Goal: Information Seeking & Learning: Get advice/opinions

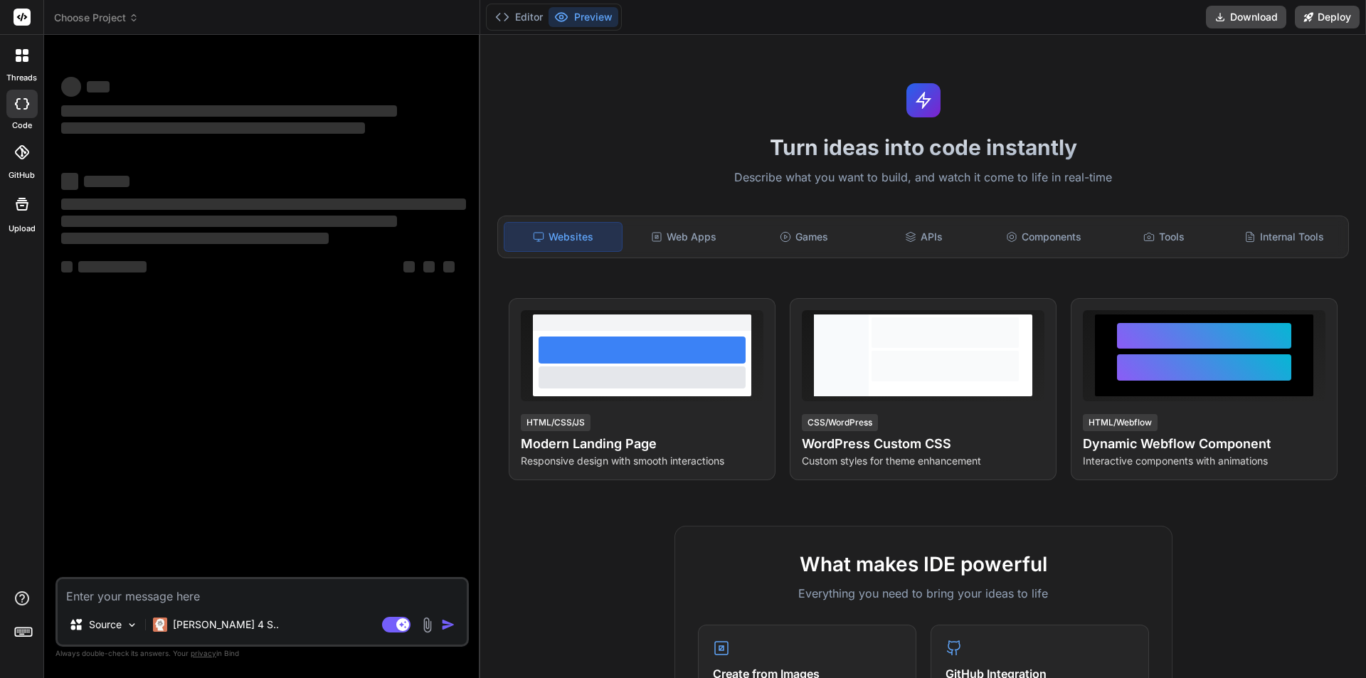
type textarea "x"
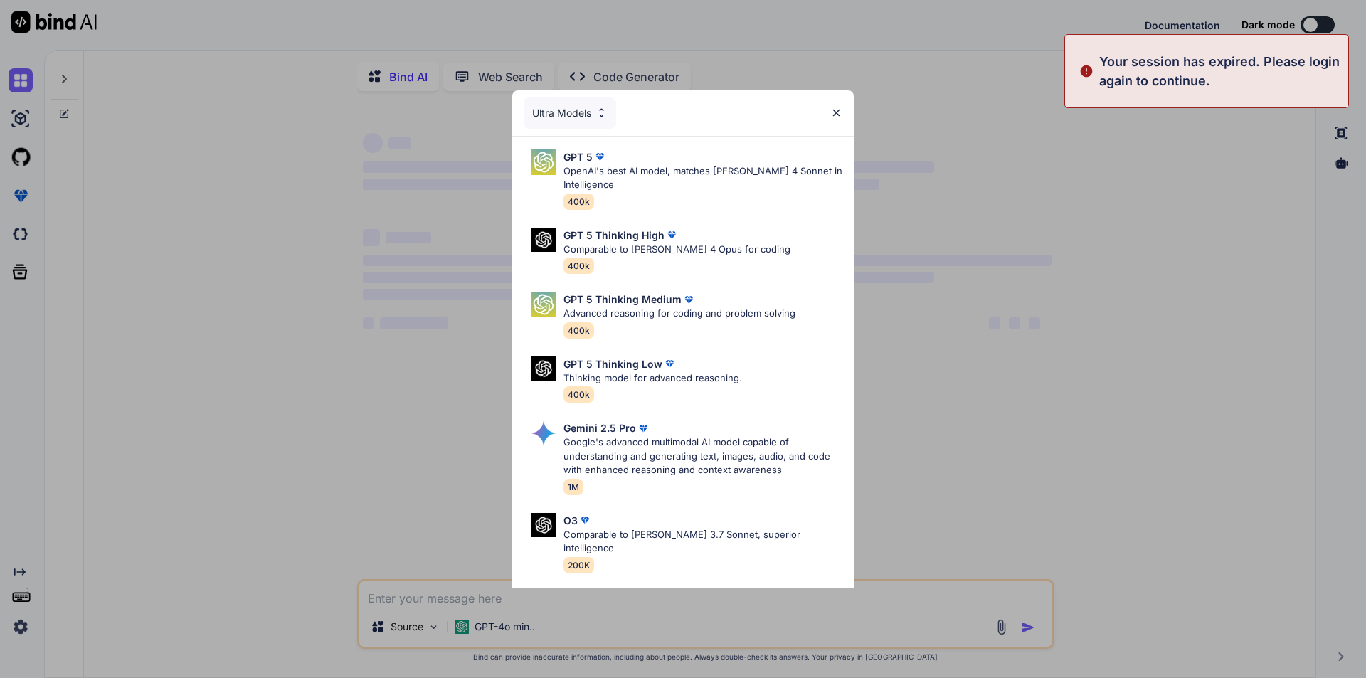
click at [444, 602] on div "Ultra Models GPT 5 OpenAI's best AI model, matches [PERSON_NAME] 4 Sonnet in In…" at bounding box center [683, 339] width 1366 height 678
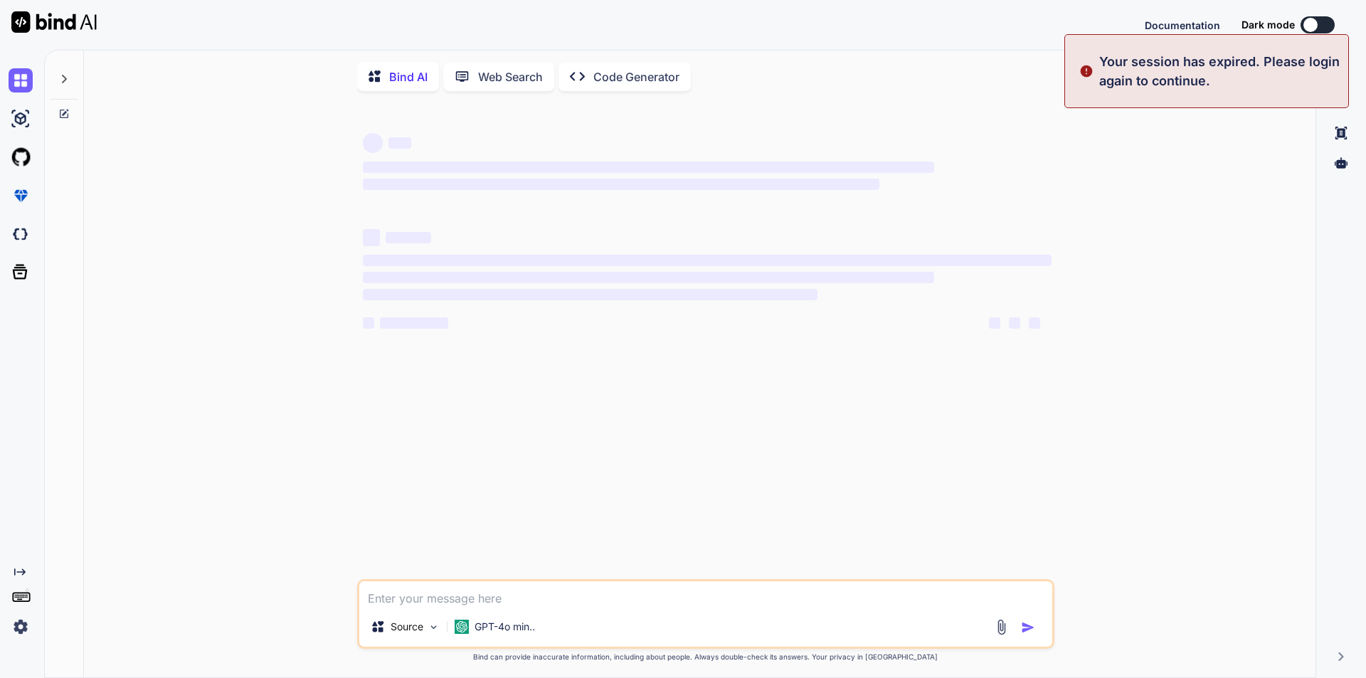
type textarea "x"
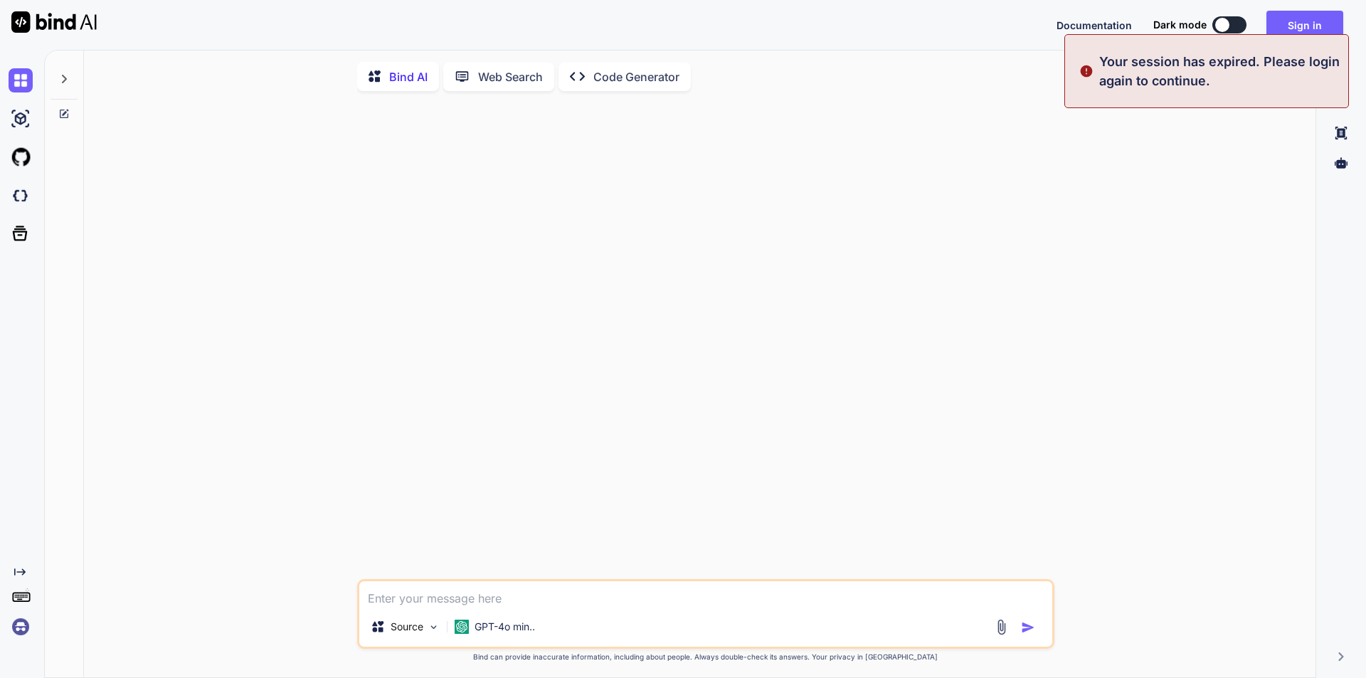
click at [447, 601] on textarea at bounding box center [705, 594] width 693 height 26
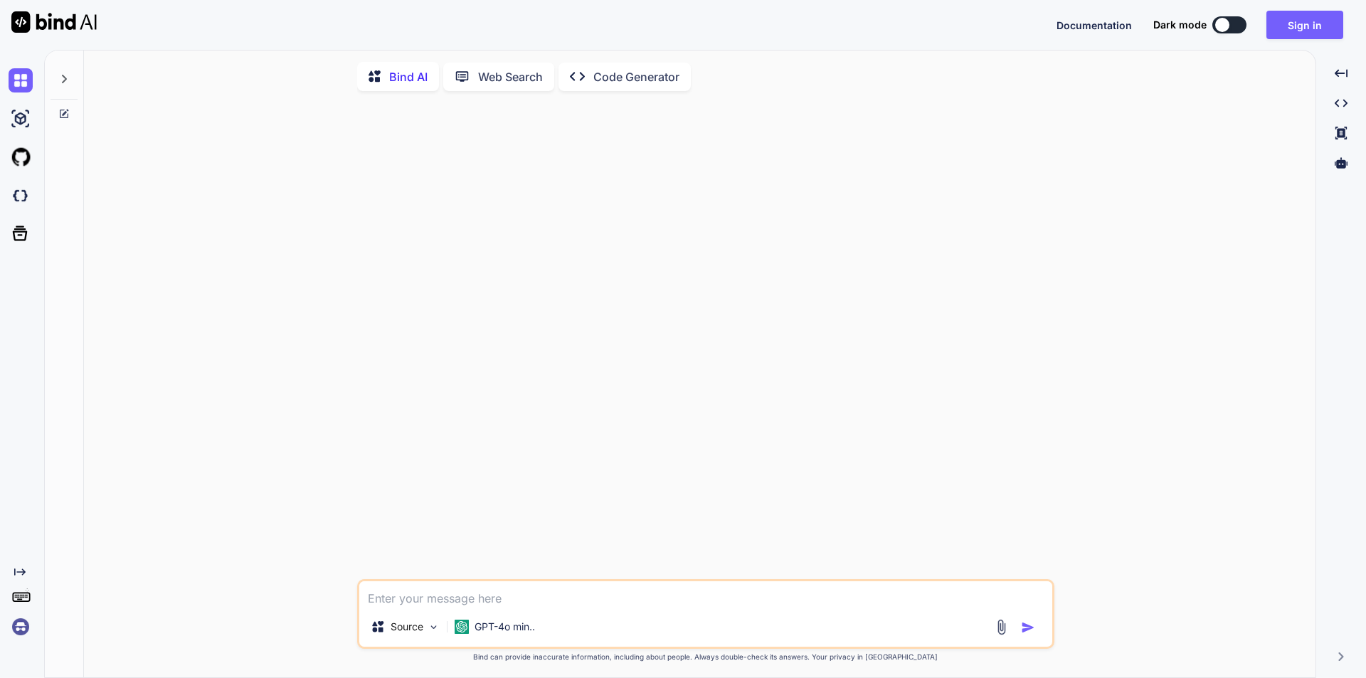
paste textarea "SaaS"
type textarea "SaaS"
type textarea "x"
type textarea "SaaS"
click at [512, 515] on div at bounding box center [707, 340] width 695 height 477
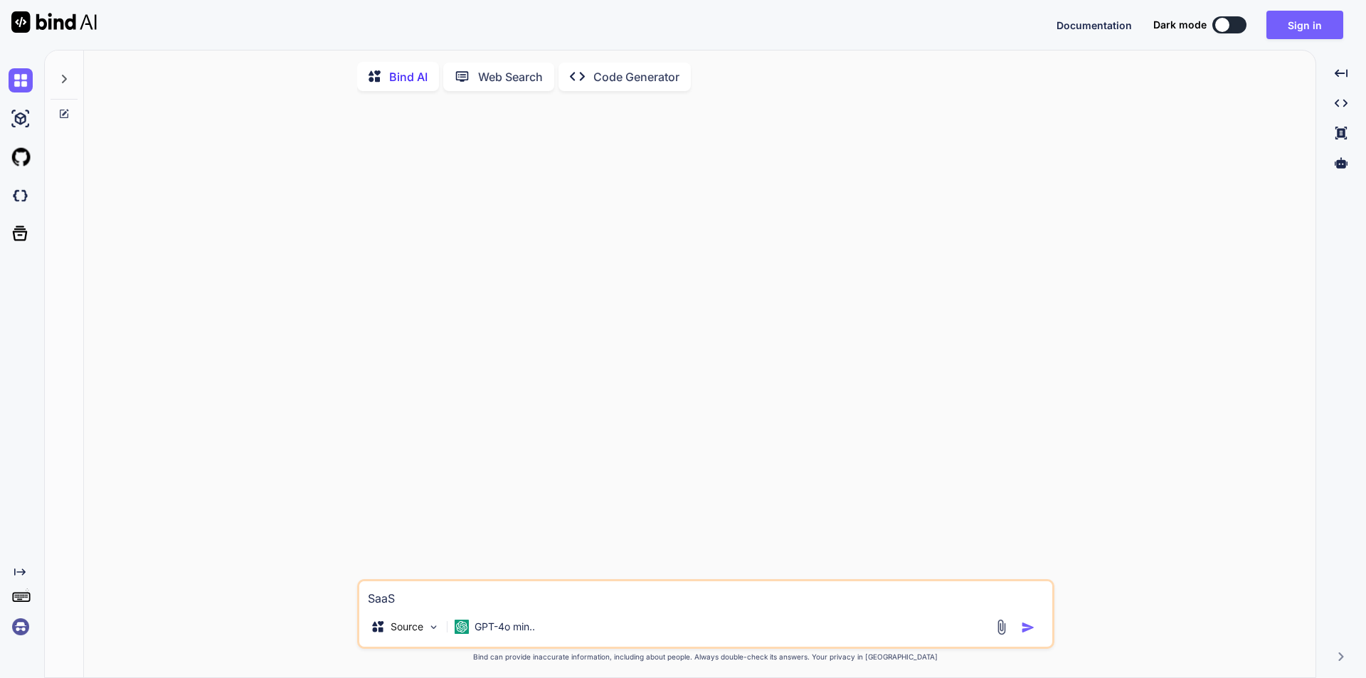
click at [1028, 633] on img "button" at bounding box center [1028, 628] width 14 height 14
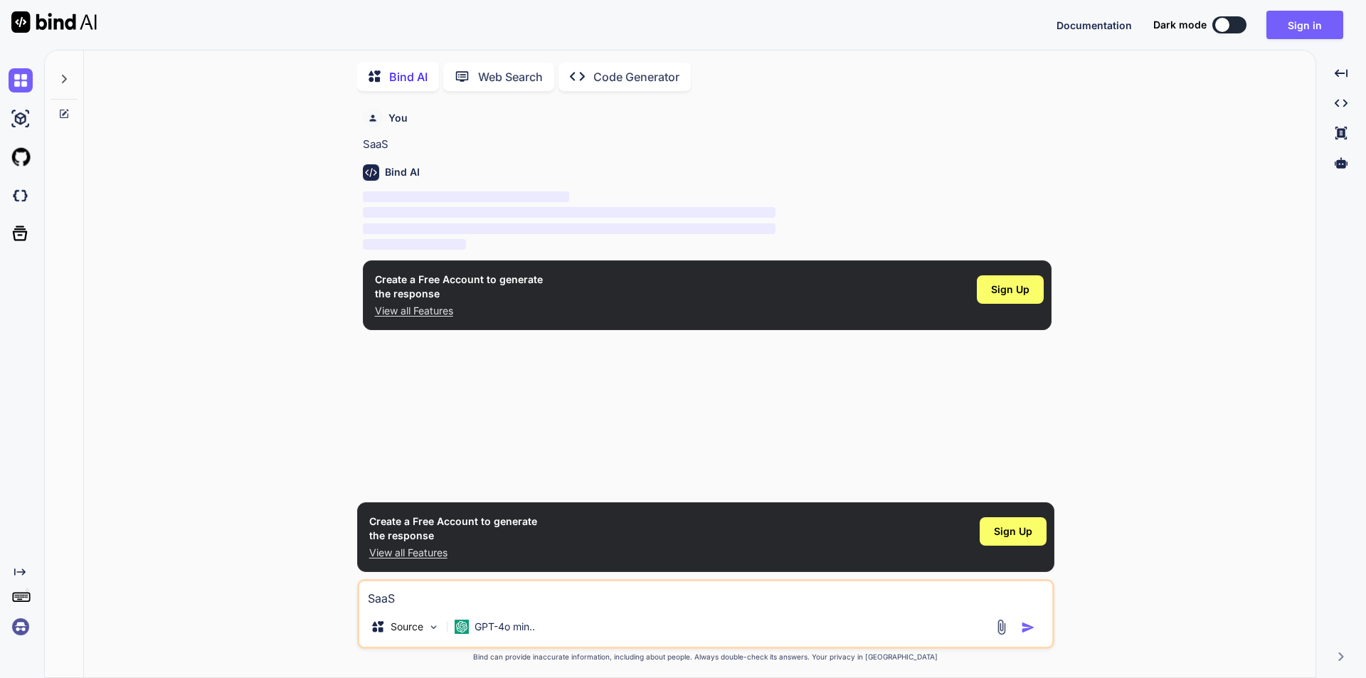
scroll to position [6, 0]
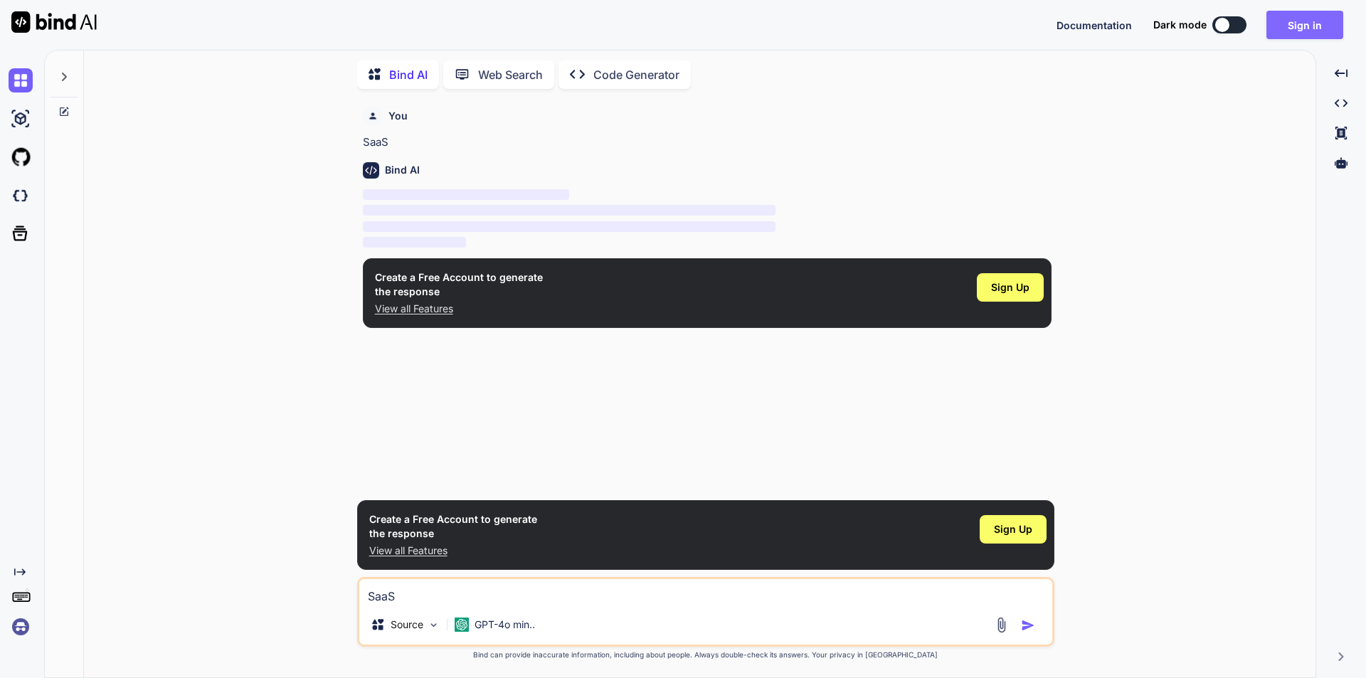
click at [1298, 23] on button "Sign in" at bounding box center [1305, 25] width 77 height 28
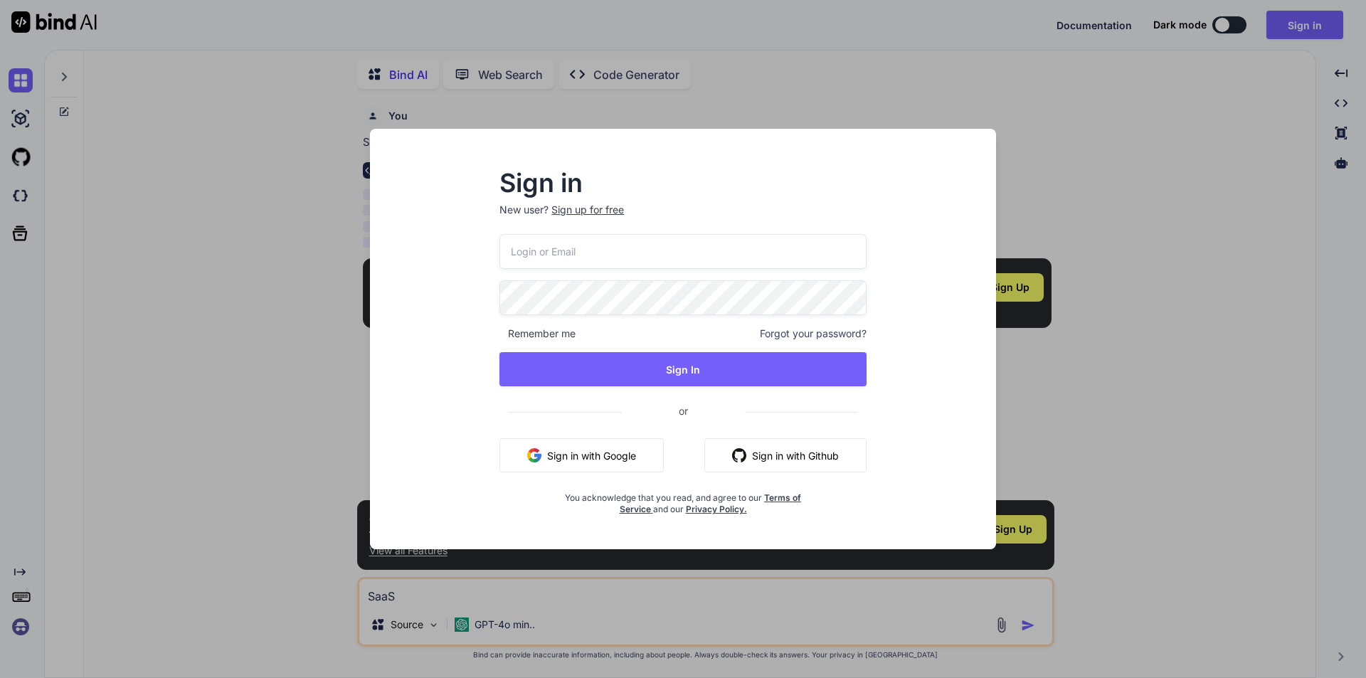
click at [600, 456] on button "Sign in with Google" at bounding box center [582, 455] width 164 height 34
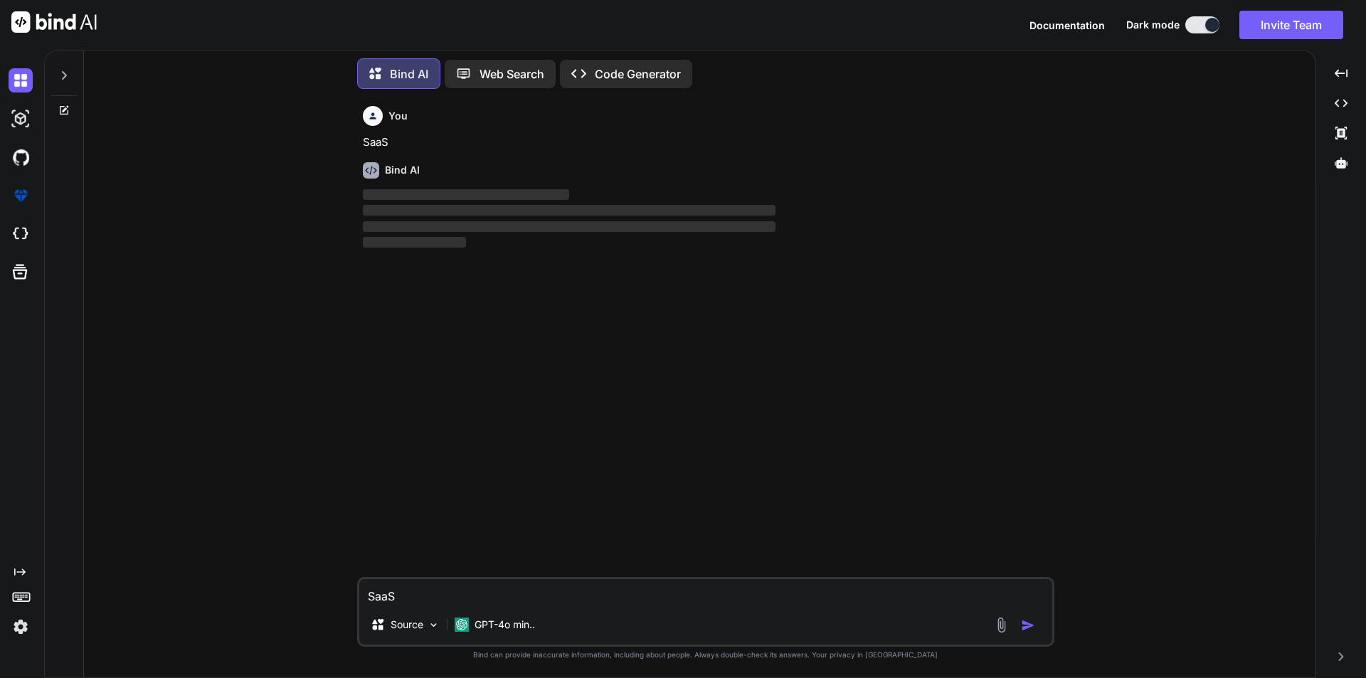
scroll to position [7, 0]
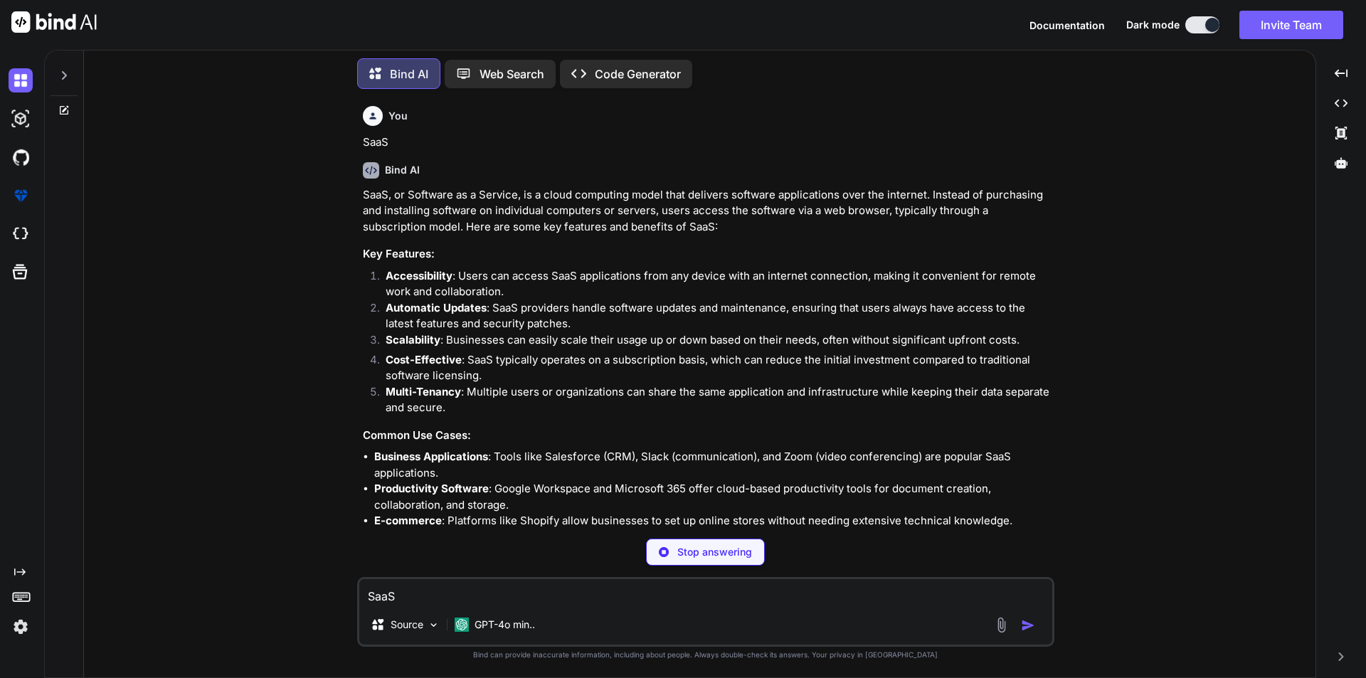
type textarea "x"
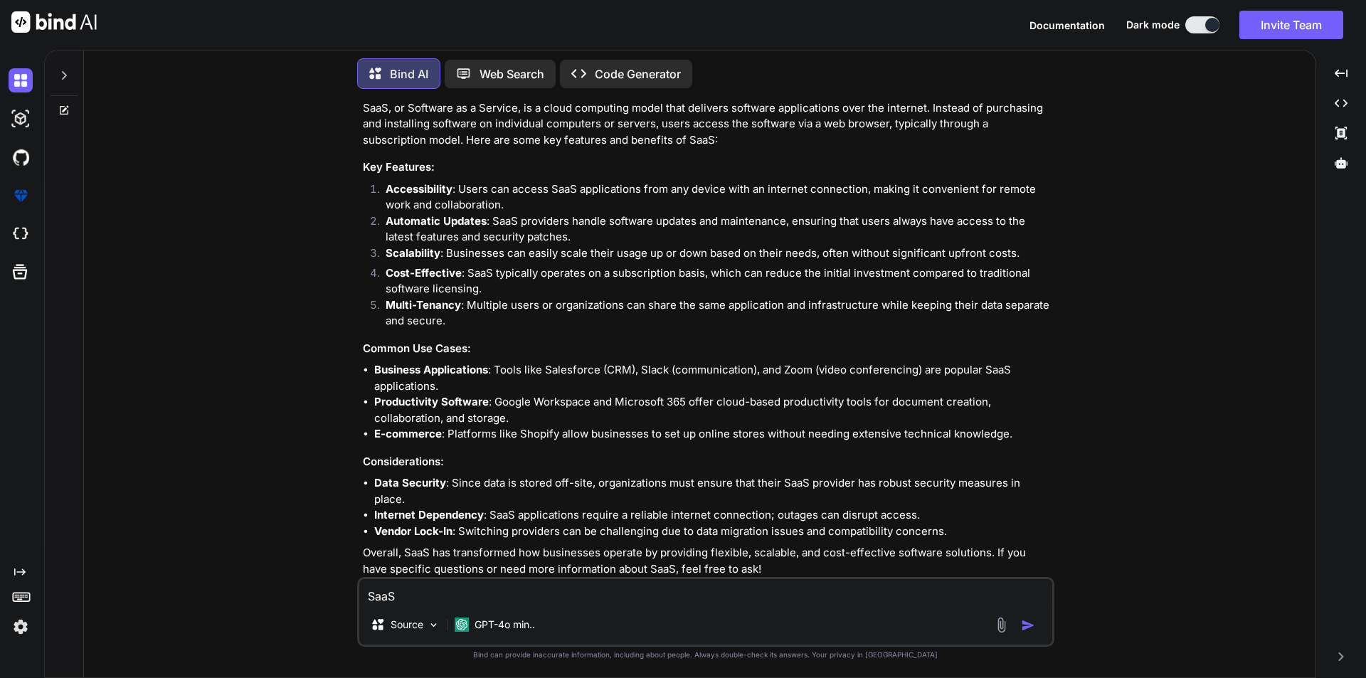
scroll to position [97, 0]
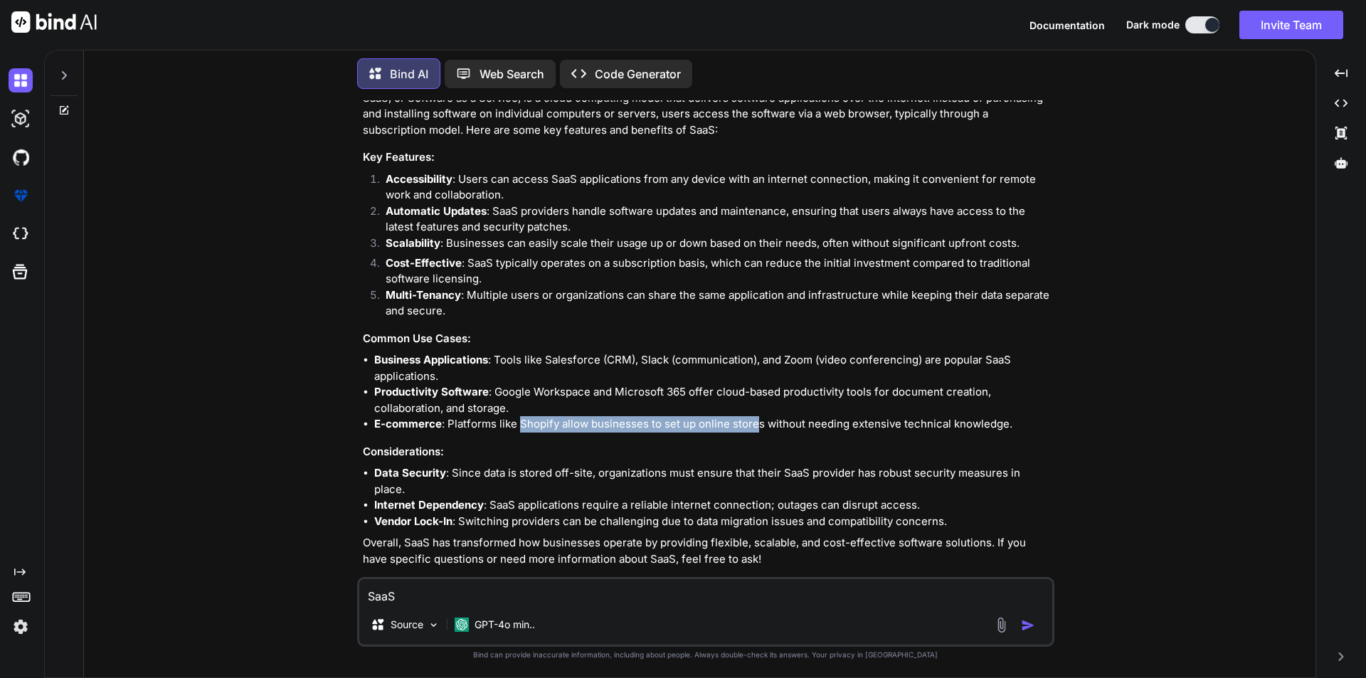
drag, startPoint x: 519, startPoint y: 425, endPoint x: 753, endPoint y: 422, distance: 234.2
click at [753, 422] on li "E-commerce : Platforms like Shopify allow businesses to set up online stores wi…" at bounding box center [713, 424] width 678 height 16
click at [821, 420] on li "E-commerce : Platforms like Shopify allow businesses to set up online stores wi…" at bounding box center [713, 424] width 678 height 16
click at [442, 599] on textarea "SaaS" at bounding box center [705, 592] width 693 height 26
paste textarea "Support the development and execution of SaaS strategy initiatives across IBM S…"
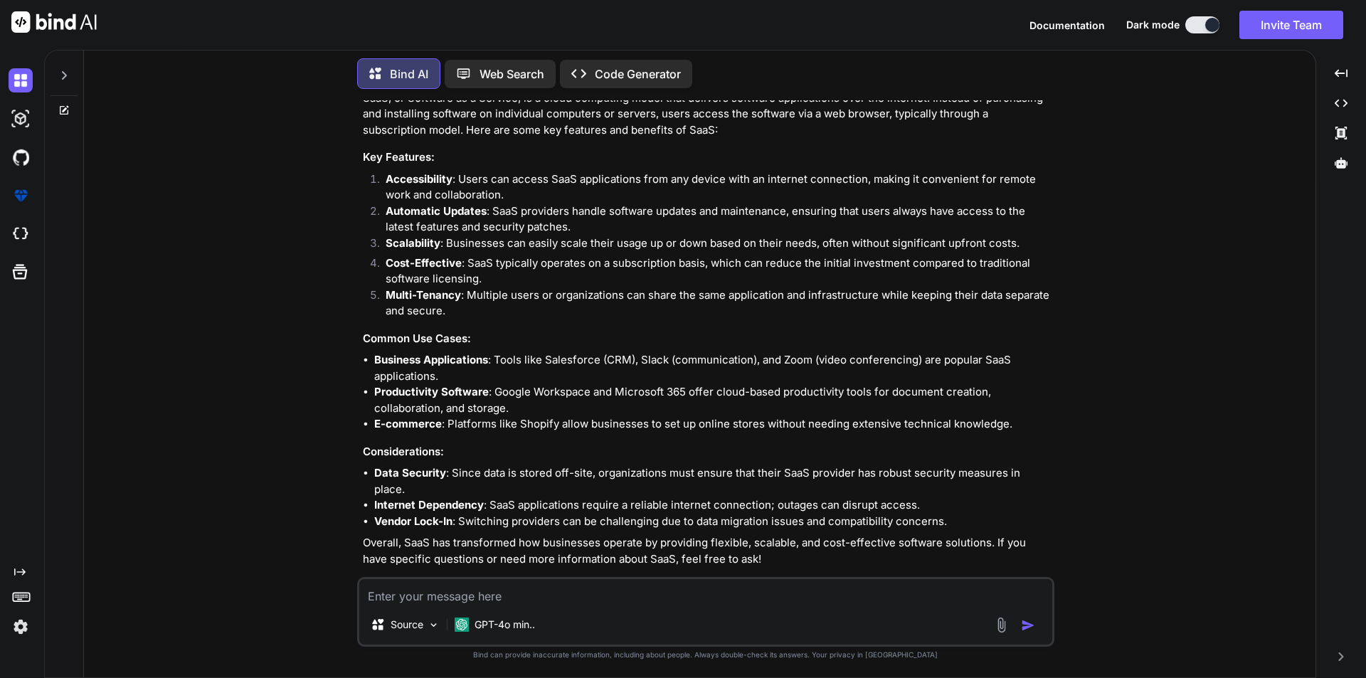
type textarea "Support the development and execution of SaaS strategy initiatives across IBM S…"
type textarea "x"
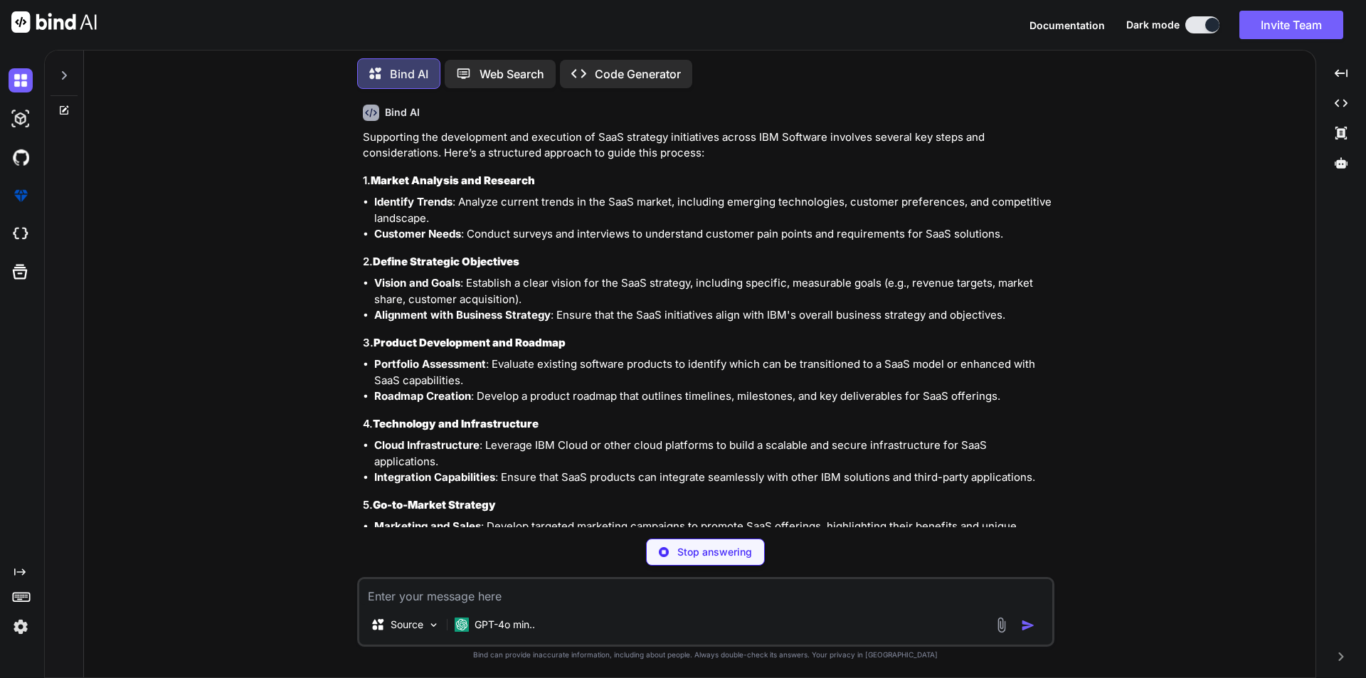
scroll to position [648, 0]
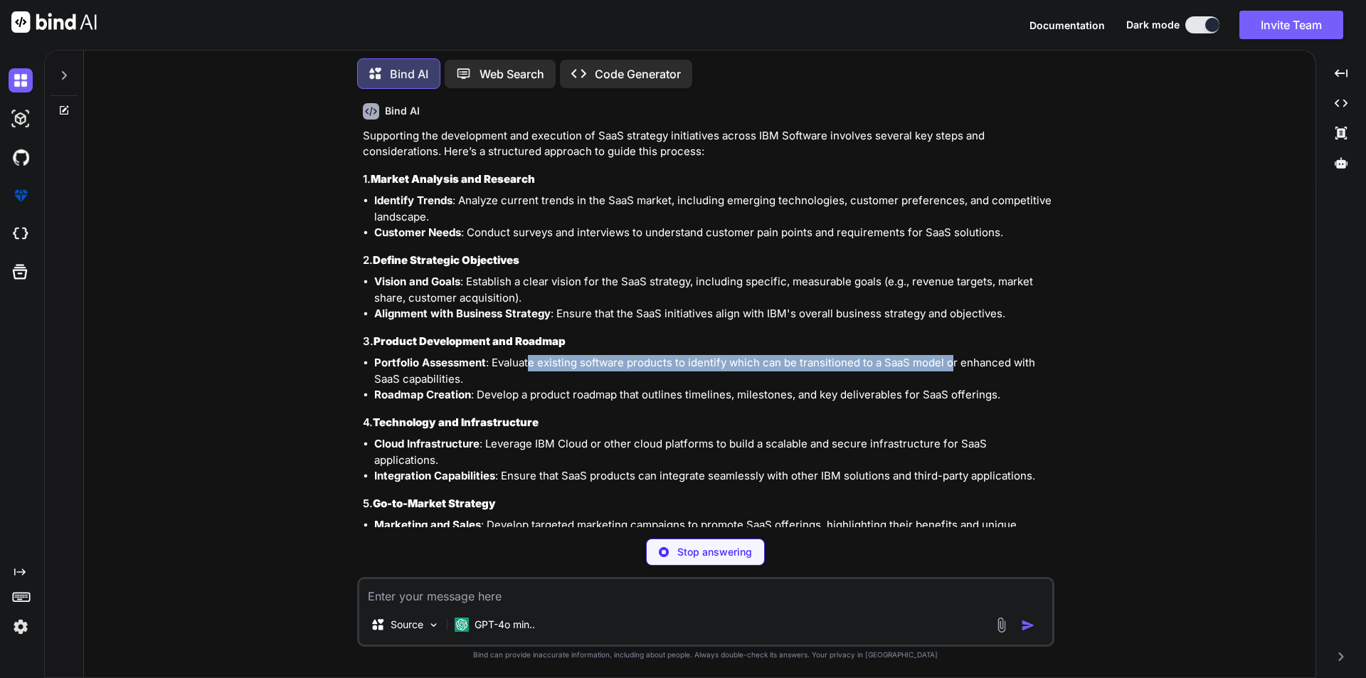
drag, startPoint x: 602, startPoint y: 348, endPoint x: 954, endPoint y: 347, distance: 351.6
click at [954, 355] on li "Portfolio Assessment : Evaluate existing software products to identify which ca…" at bounding box center [713, 371] width 678 height 32
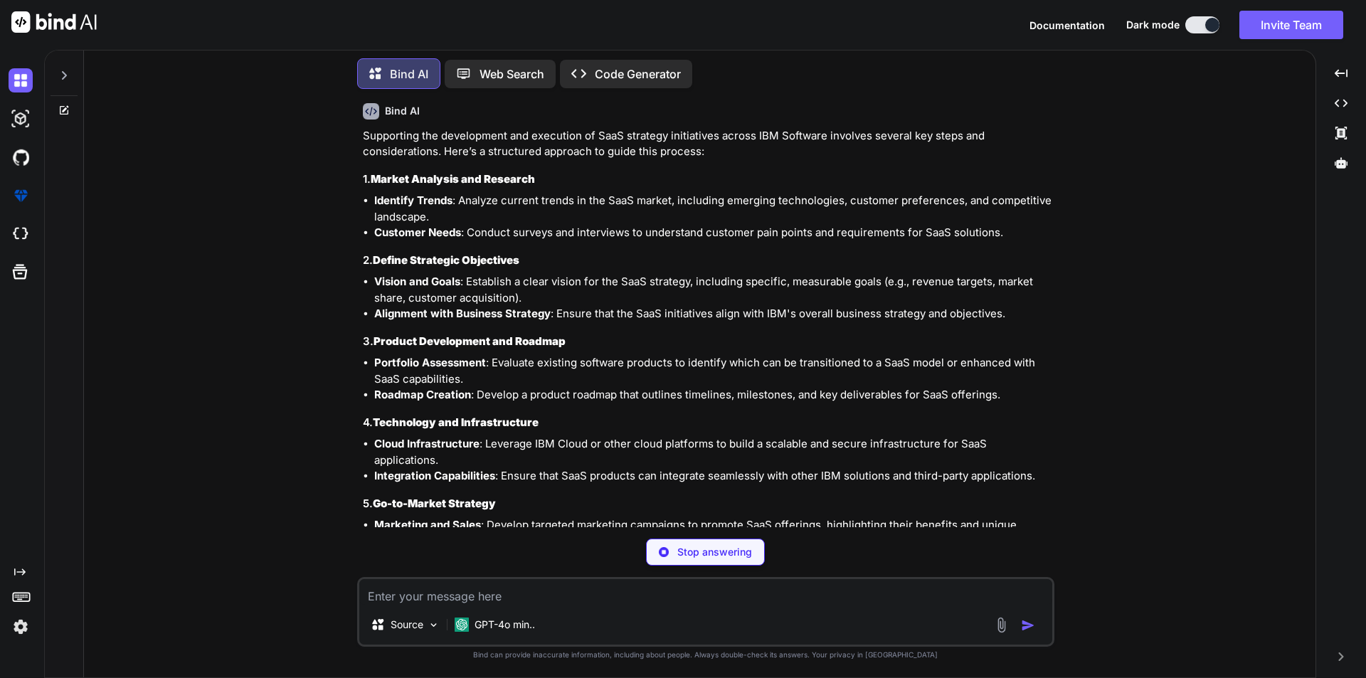
click at [980, 355] on li "Portfolio Assessment : Evaluate existing software products to identify which ca…" at bounding box center [713, 371] width 678 height 32
type textarea "x"
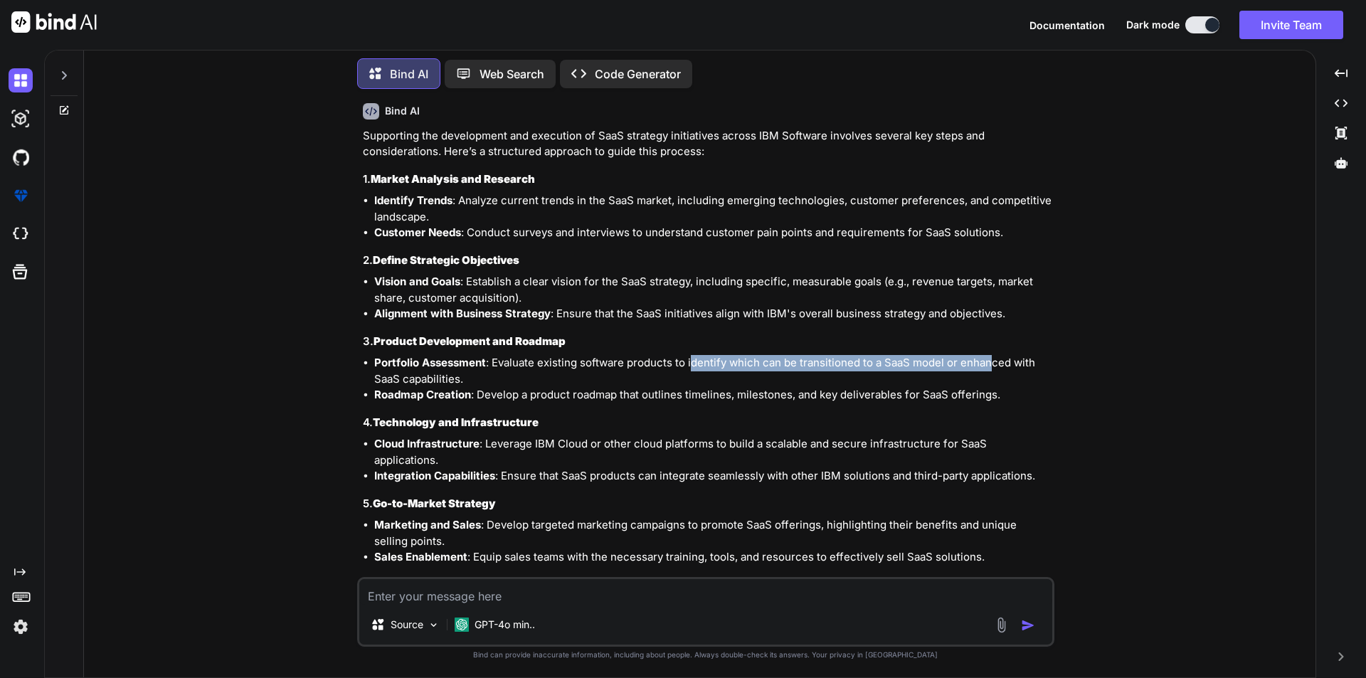
drag, startPoint x: 813, startPoint y: 357, endPoint x: 689, endPoint y: 349, distance: 124.0
click at [689, 355] on li "Portfolio Assessment : Evaluate existing software products to identify which ca…" at bounding box center [713, 371] width 678 height 32
click at [480, 391] on div "Supporting the development and execution of SaaS strategy initiatives across IB…" at bounding box center [707, 542] width 689 height 828
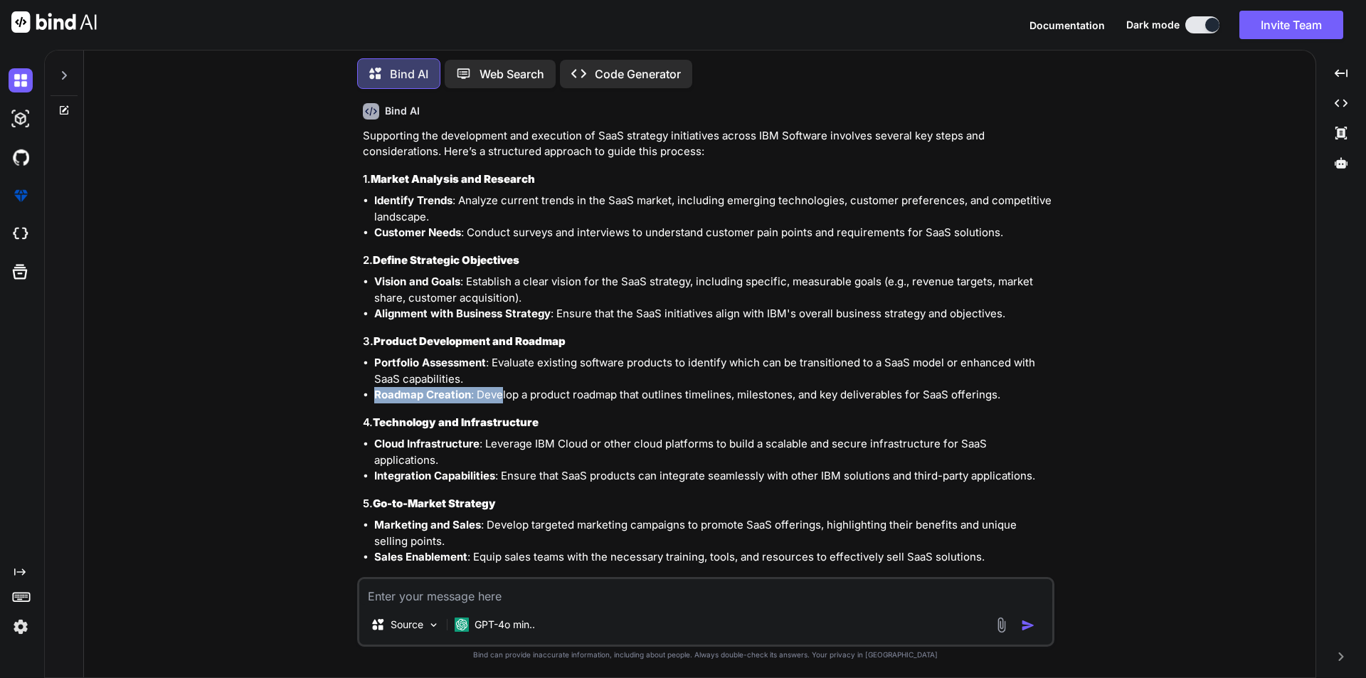
drag, startPoint x: 500, startPoint y: 379, endPoint x: 885, endPoint y: 368, distance: 385.2
click at [885, 368] on ul "Portfolio Assessment : Evaluate existing software products to identify which ca…" at bounding box center [707, 379] width 689 height 48
click at [947, 360] on li "Portfolio Assessment : Evaluate existing software products to identify which ca…" at bounding box center [713, 371] width 678 height 32
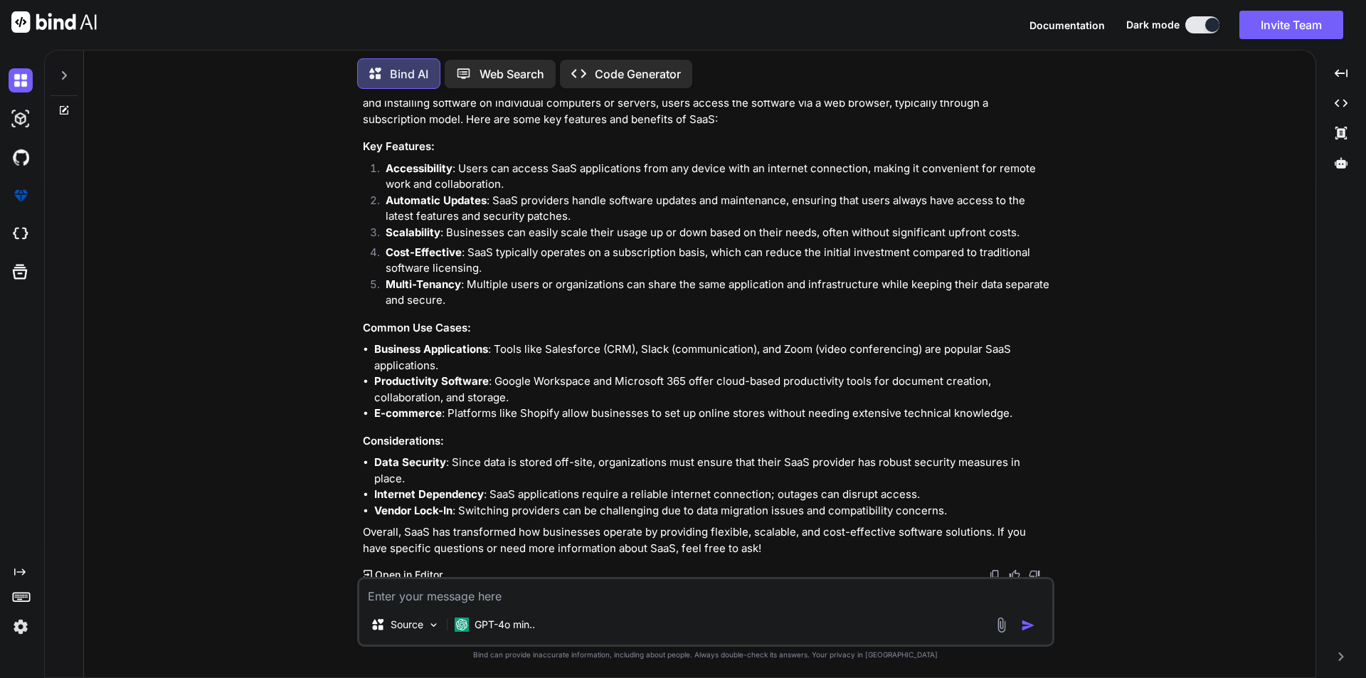
scroll to position [0, 0]
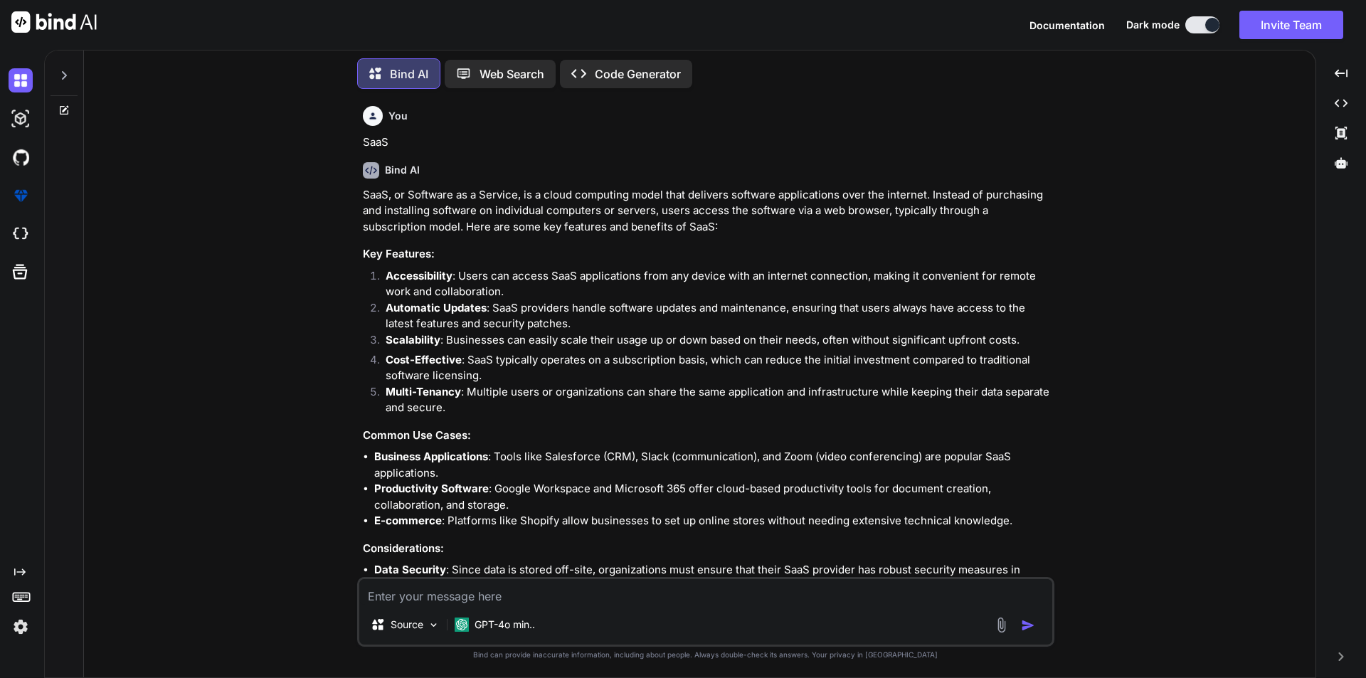
click at [562, 603] on textarea at bounding box center [705, 592] width 693 height 26
type textarea "i"
type textarea "x"
type textarea "in"
type textarea "x"
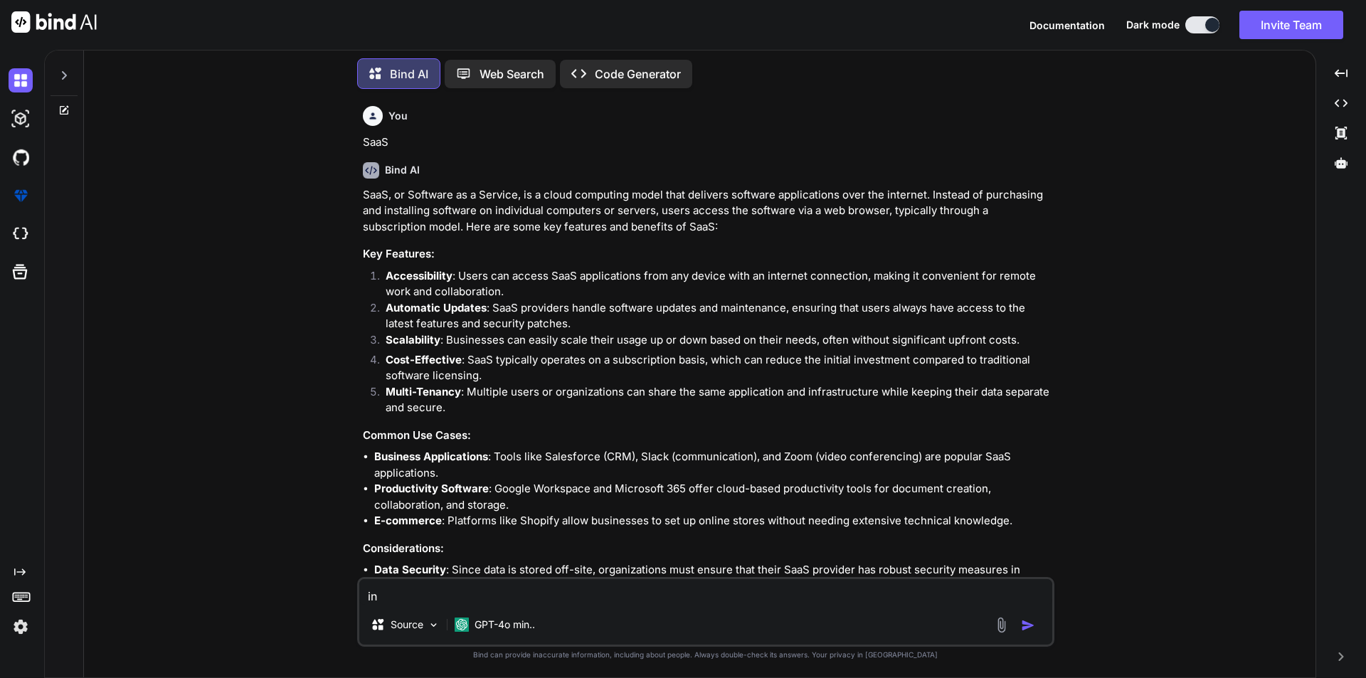
type textarea "int"
type textarea "x"
type textarea "inte"
type textarea "x"
type textarea "inter"
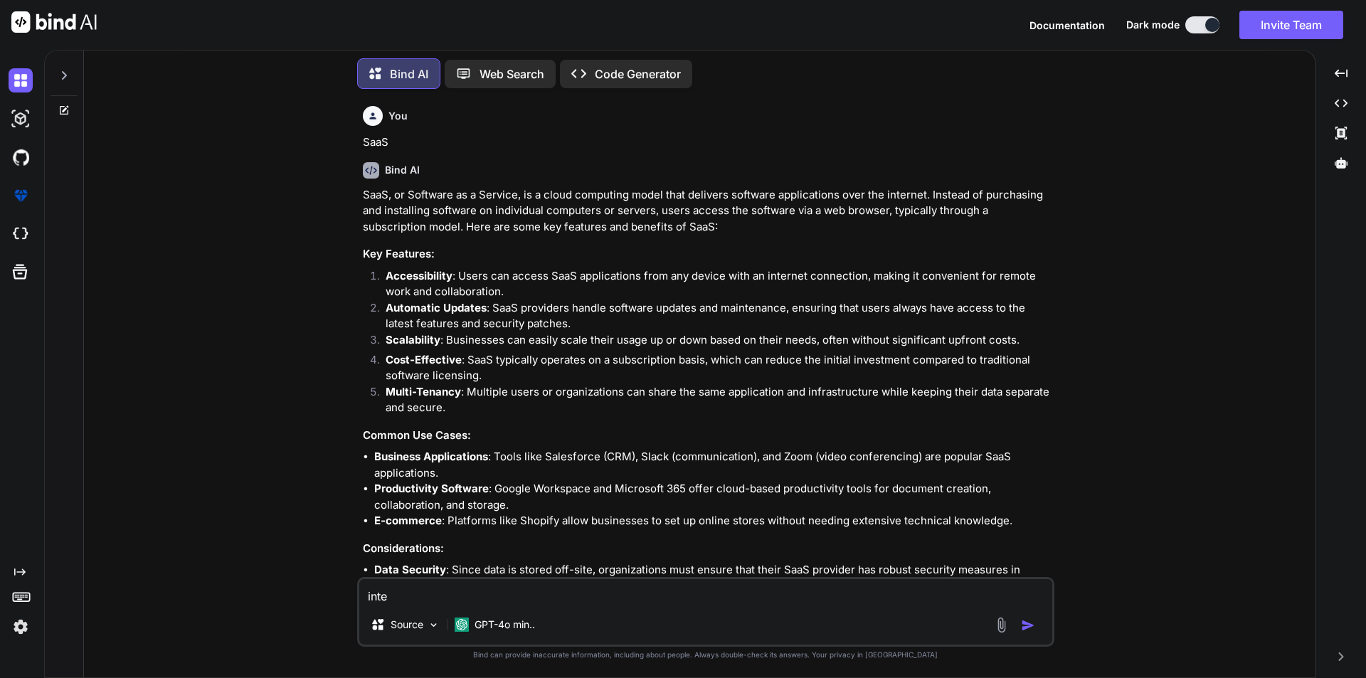
type textarea "x"
type textarea "interv"
type textarea "x"
type textarea "intervi"
type textarea "x"
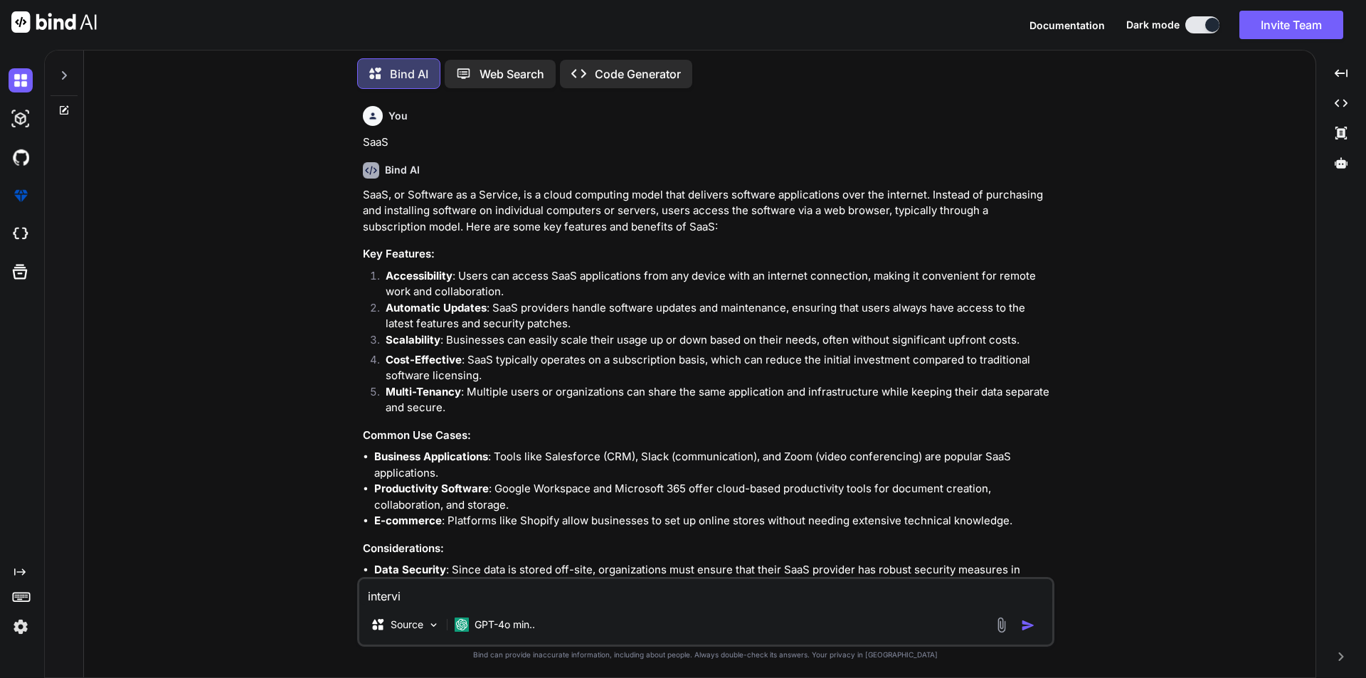
type textarea "intervie"
type textarea "x"
type textarea "interview"
type textarea "x"
type textarea "interview"
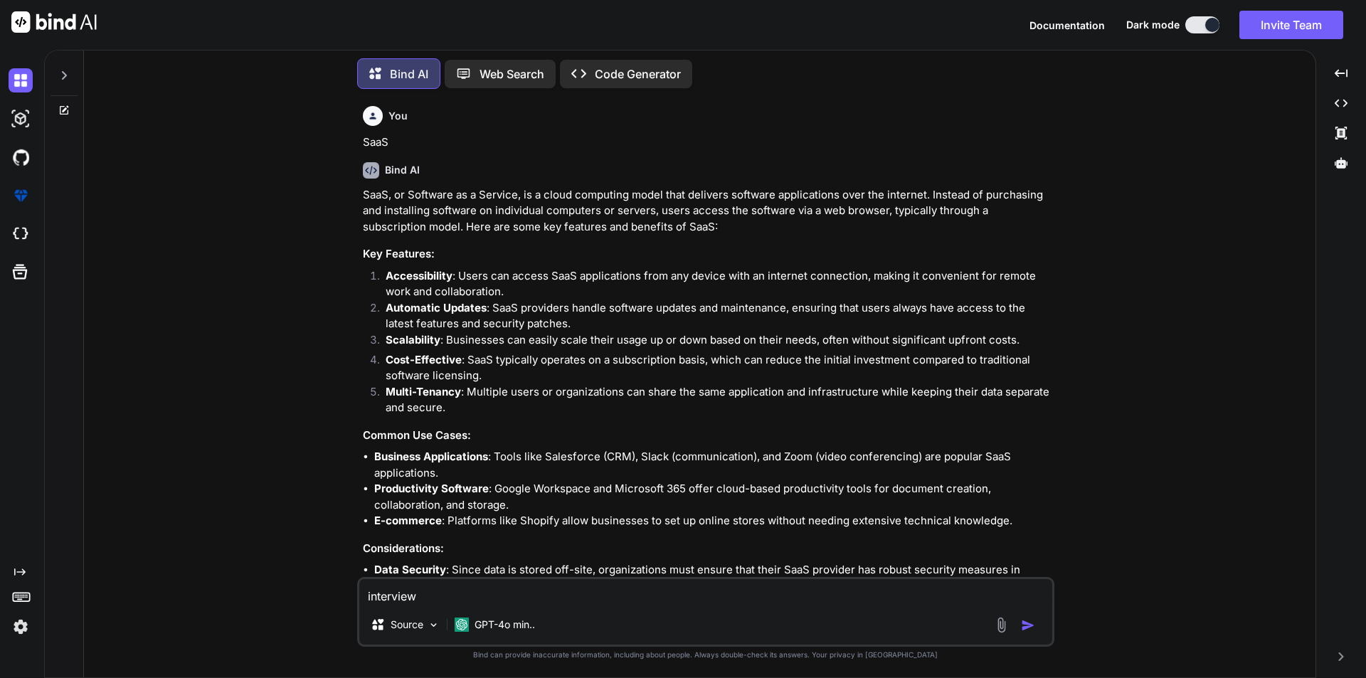
type textarea "x"
type textarea "interview q"
type textarea "x"
type textarea "interview qu"
type textarea "x"
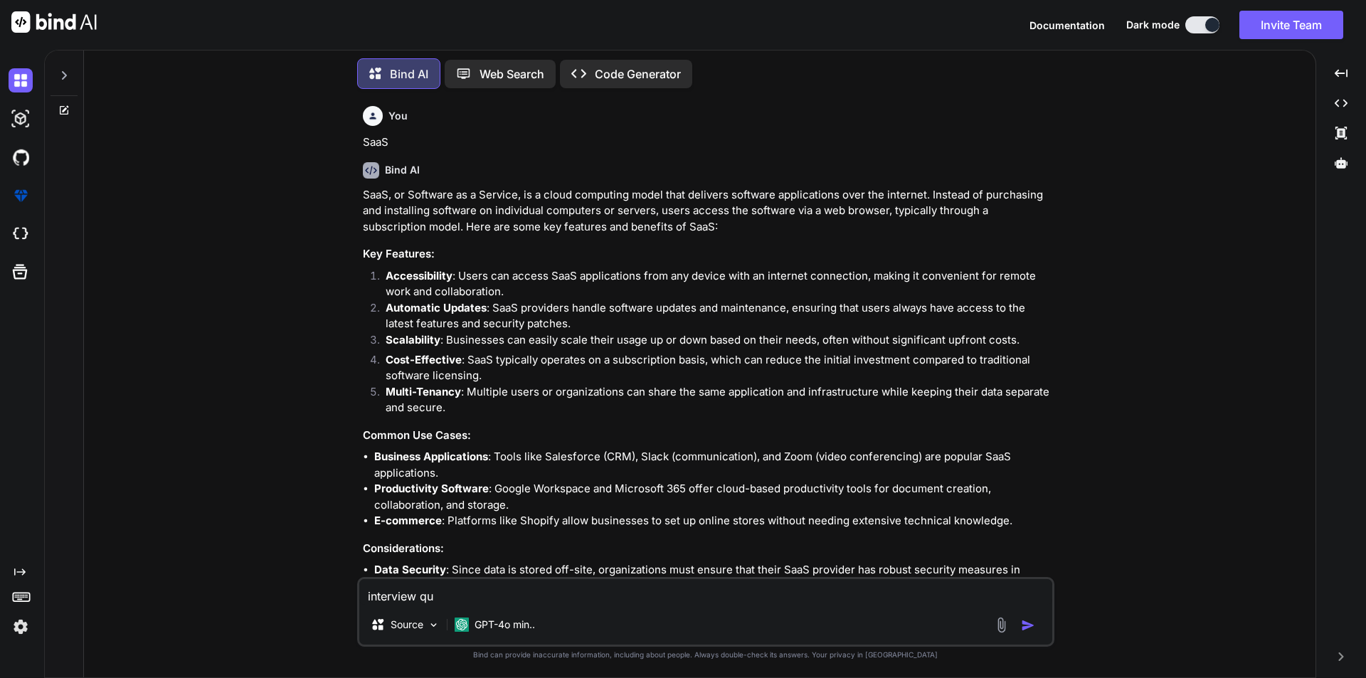
type textarea "interview que"
type textarea "x"
type textarea "interview ques"
type textarea "x"
type textarea "interview quest"
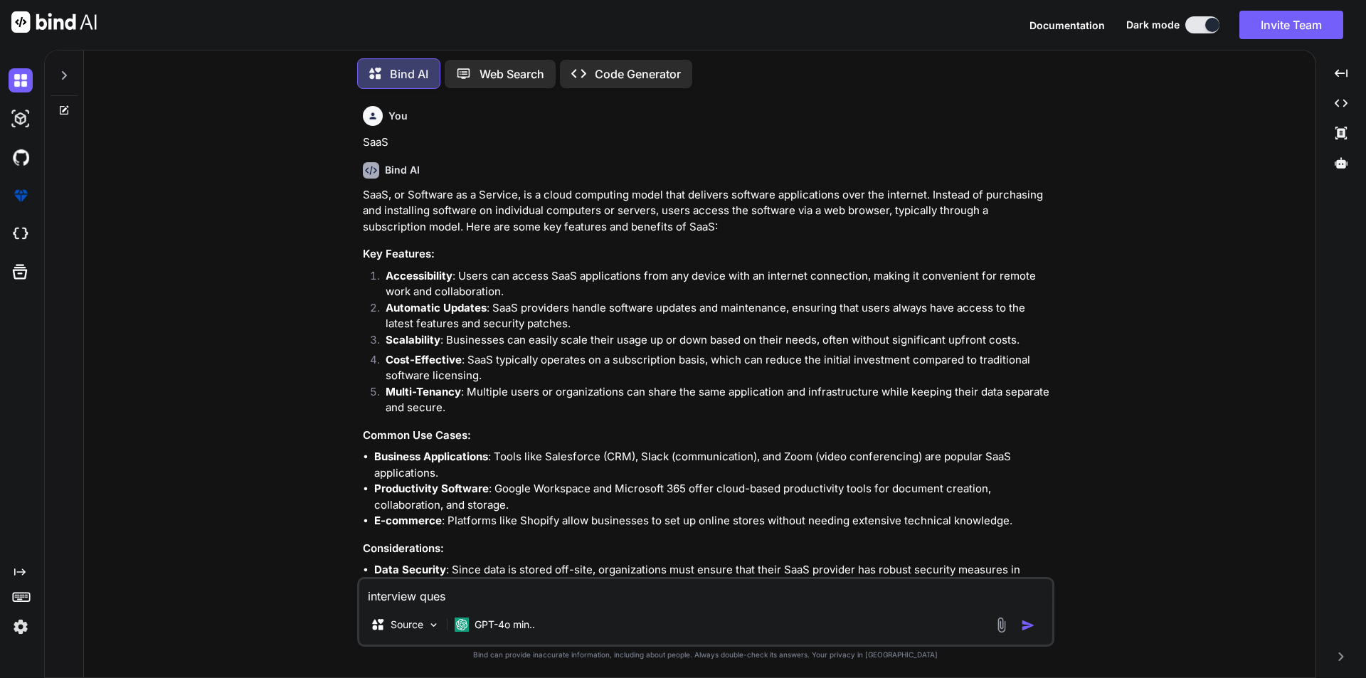
type textarea "x"
type textarea "interview questi"
type textarea "x"
type textarea "interview questio"
type textarea "x"
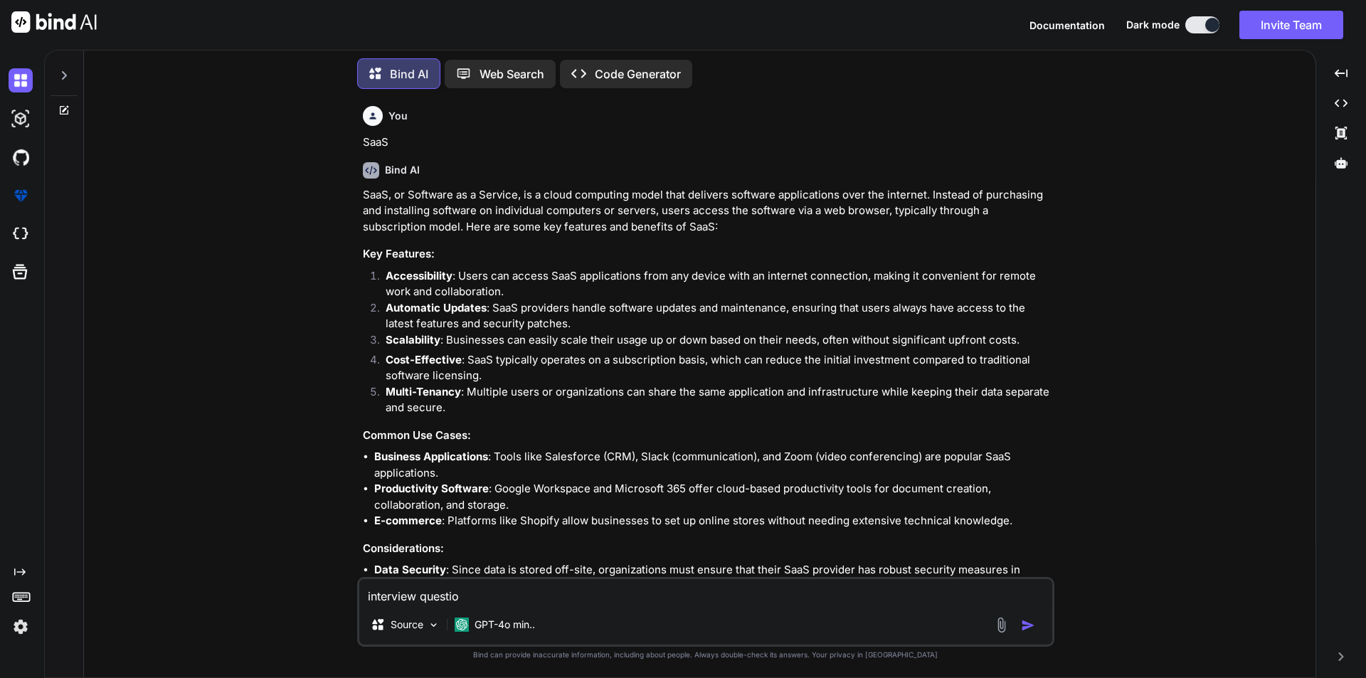
type textarea "interview question"
type textarea "x"
type textarea "interview questions"
type textarea "x"
type textarea "interview questions"
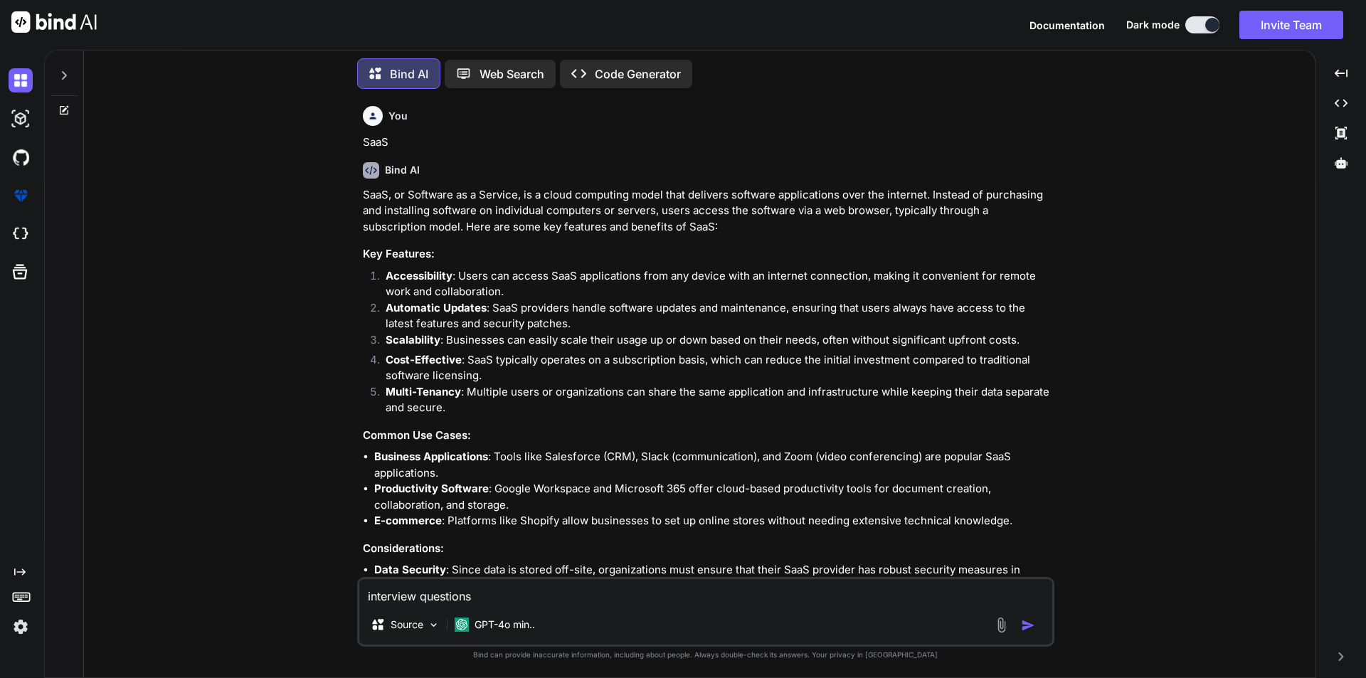
type textarea "x"
type textarea "interview questions f"
type textarea "x"
type textarea "interview questions fo"
type textarea "x"
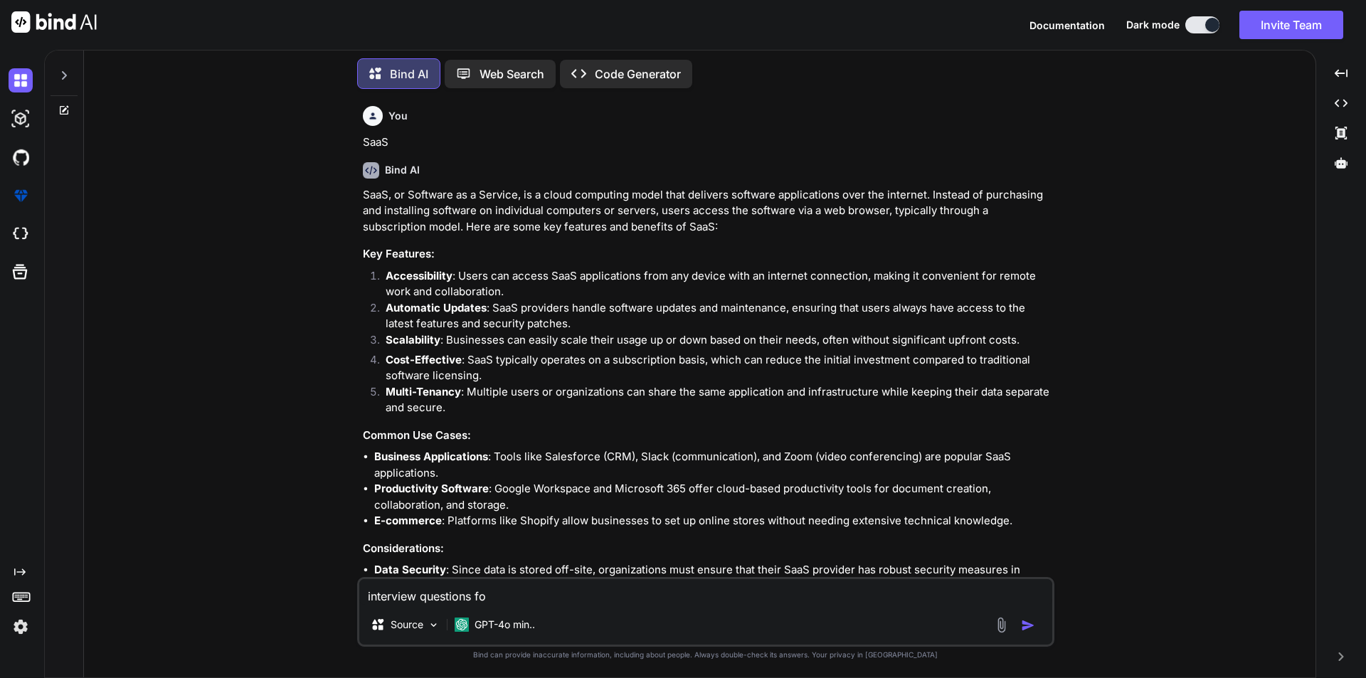
type textarea "interview questions for"
type textarea "x"
type textarea "interview questions for"
type textarea "x"
type textarea "interview questions for s"
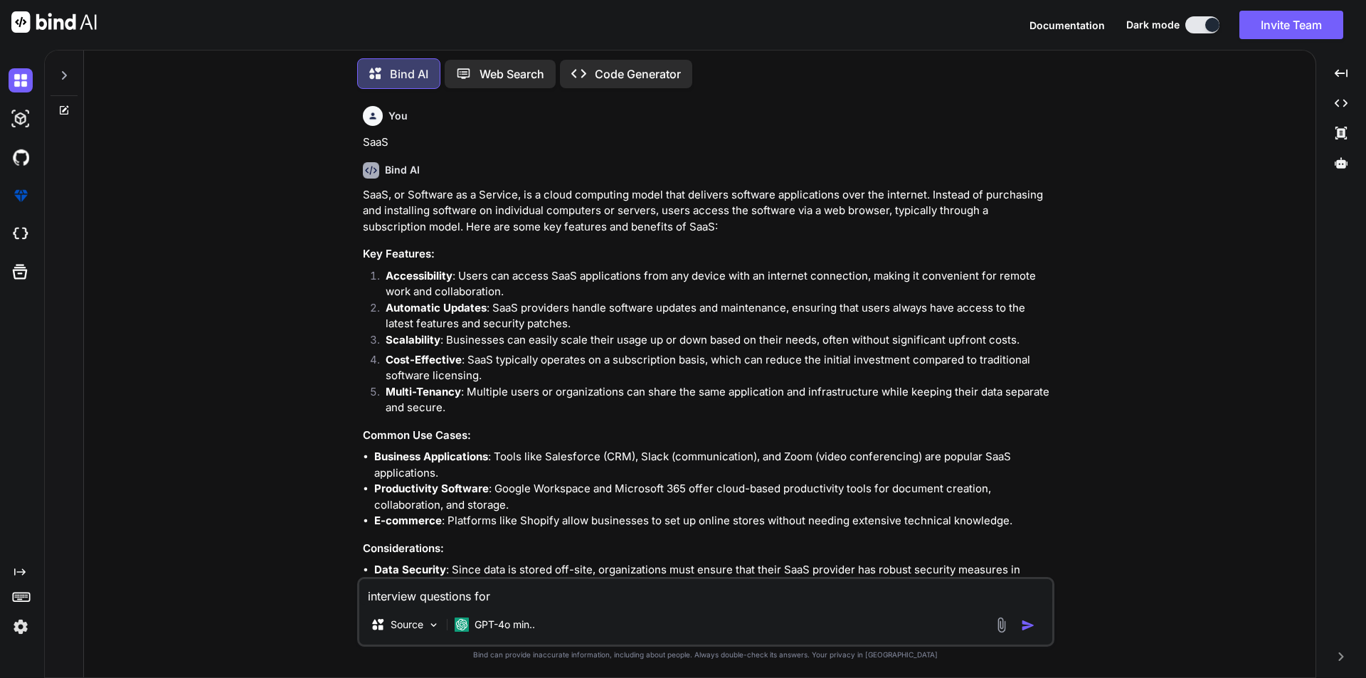
type textarea "x"
type textarea "interview questions for sa"
type textarea "x"
type textarea "interview questions for [PERSON_NAME]"
type textarea "x"
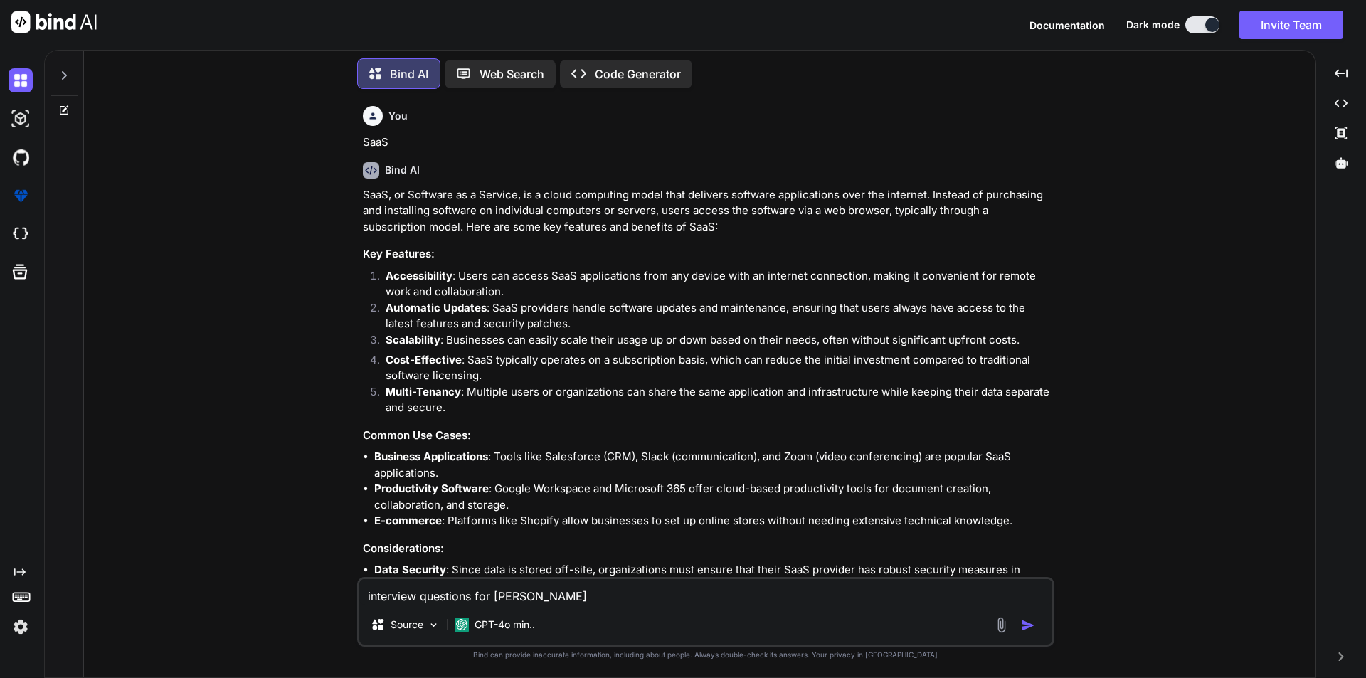
type textarea "interview questions for saas"
type textarea "x"
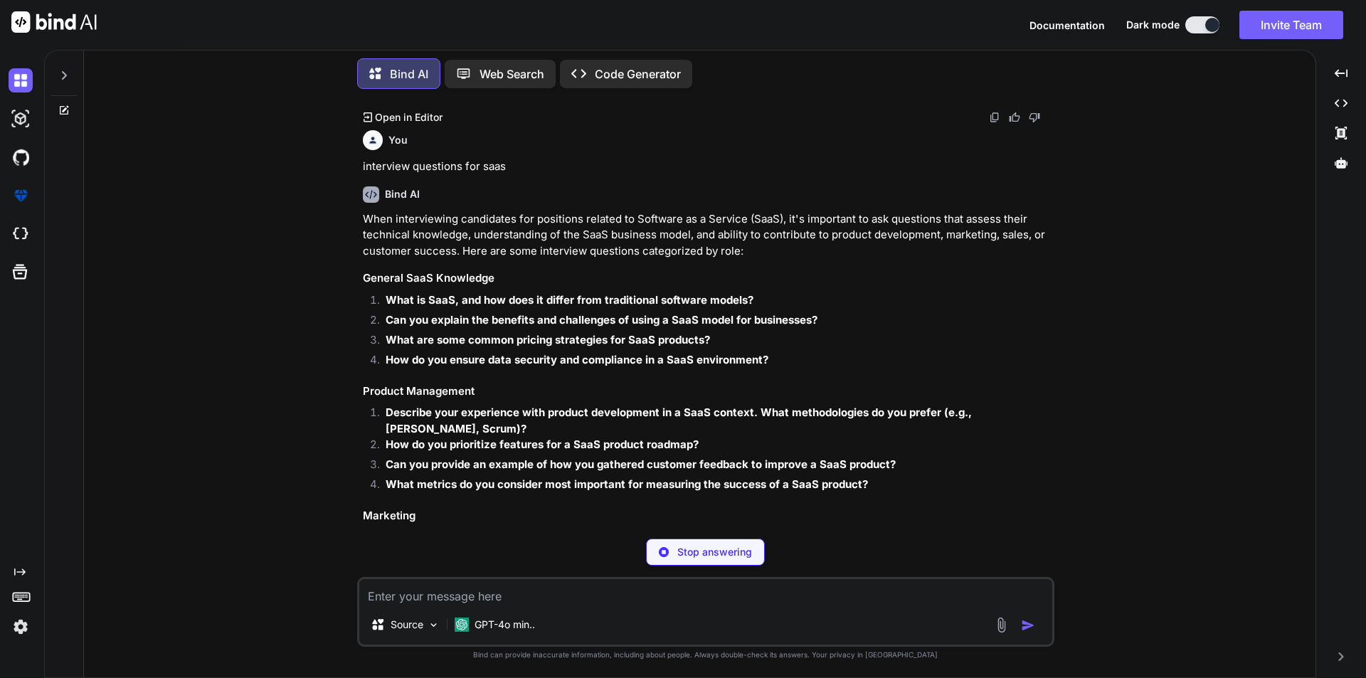
scroll to position [1522, 0]
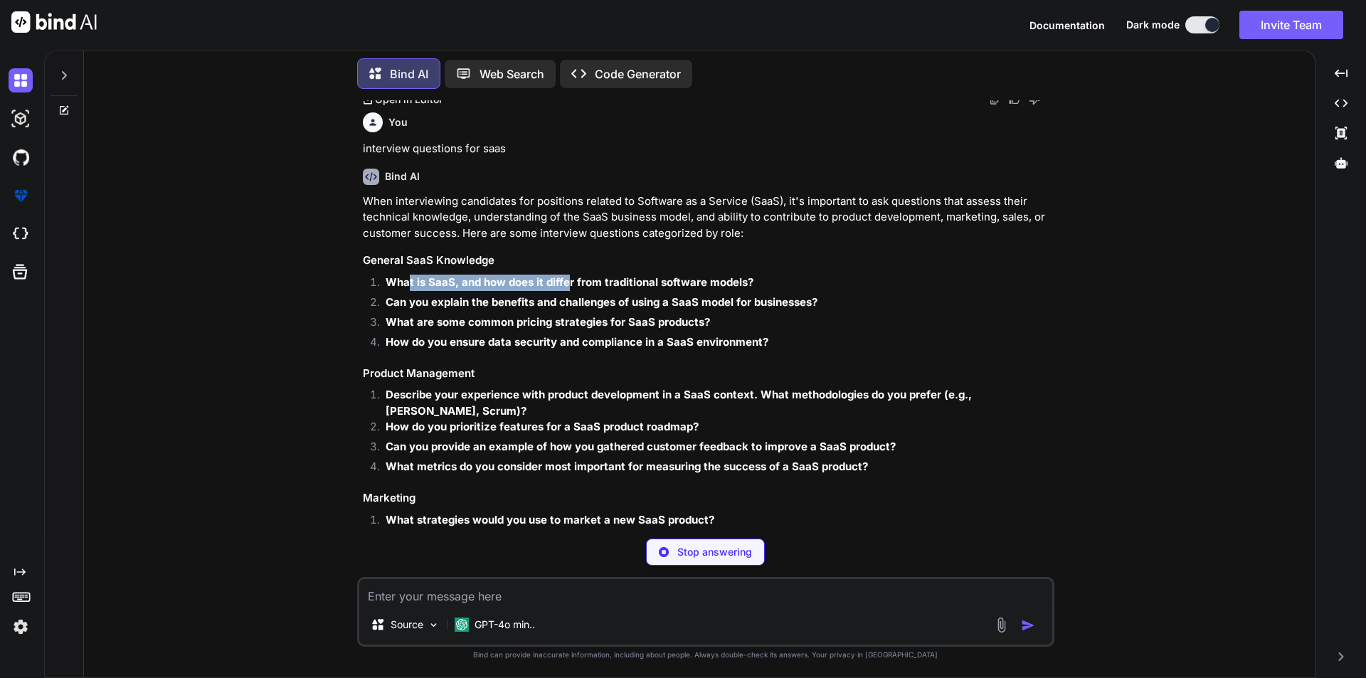
drag, startPoint x: 407, startPoint y: 235, endPoint x: 567, endPoint y: 238, distance: 160.2
click at [567, 275] on strong "What is SaaS, and how does it differ from traditional software models?" at bounding box center [570, 282] width 368 height 14
click at [658, 275] on strong "What is SaaS, and how does it differ from traditional software models?" at bounding box center [570, 282] width 368 height 14
drag, startPoint x: 474, startPoint y: 251, endPoint x: 569, endPoint y: 255, distance: 94.7
click at [539, 295] on strong "Can you explain the benefits and challenges of using a SaaS model for businesse…" at bounding box center [602, 302] width 432 height 14
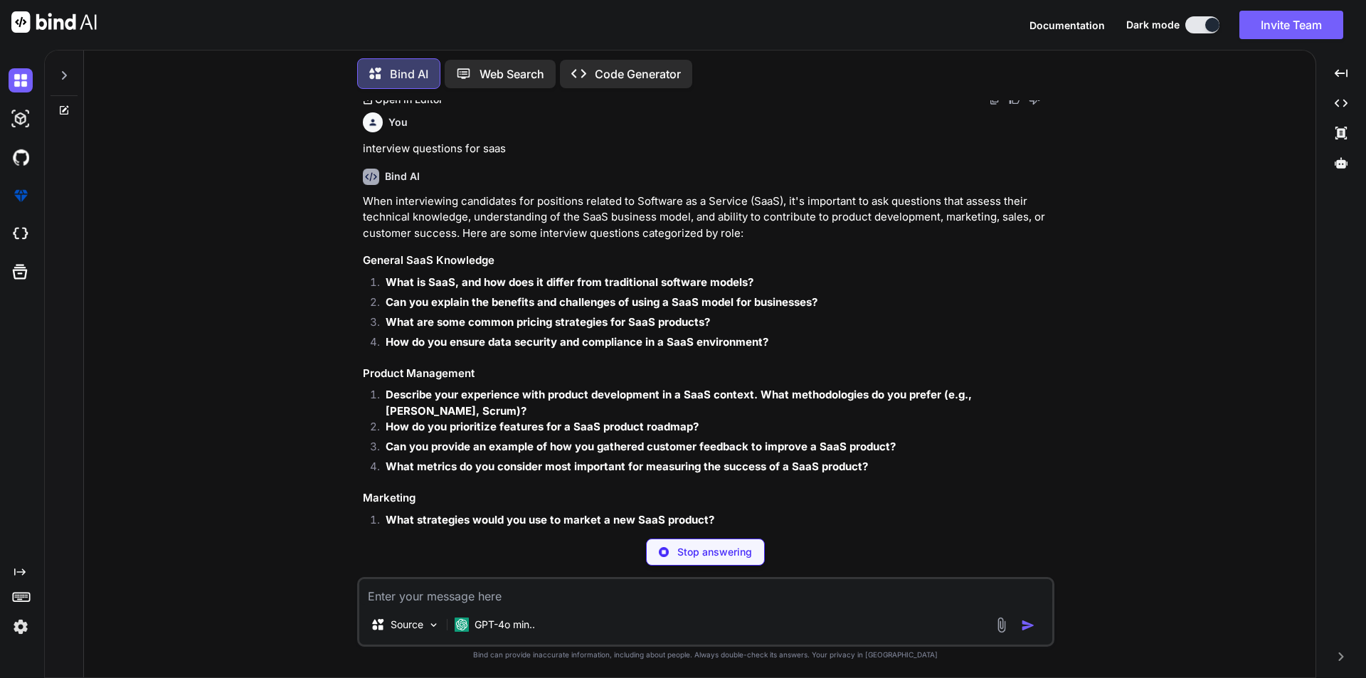
click at [708, 315] on li "What are some common pricing strategies for SaaS products?" at bounding box center [713, 325] width 678 height 20
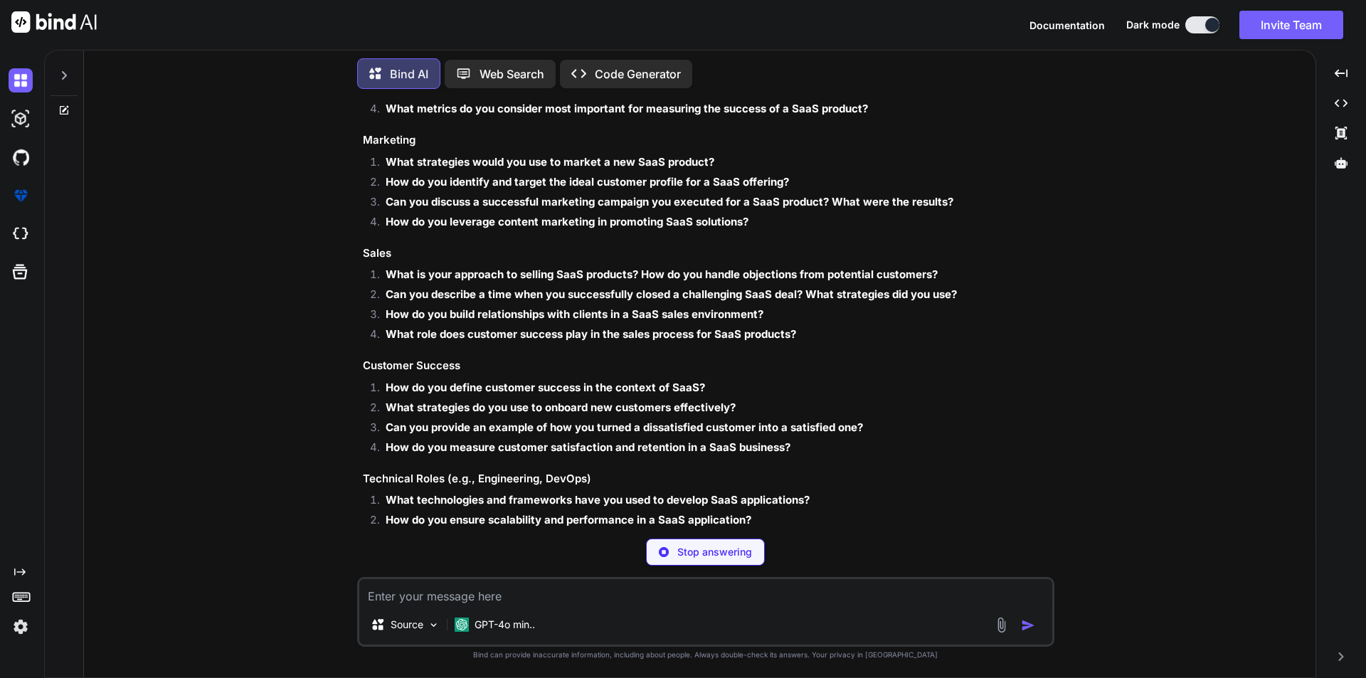
type textarea "x"
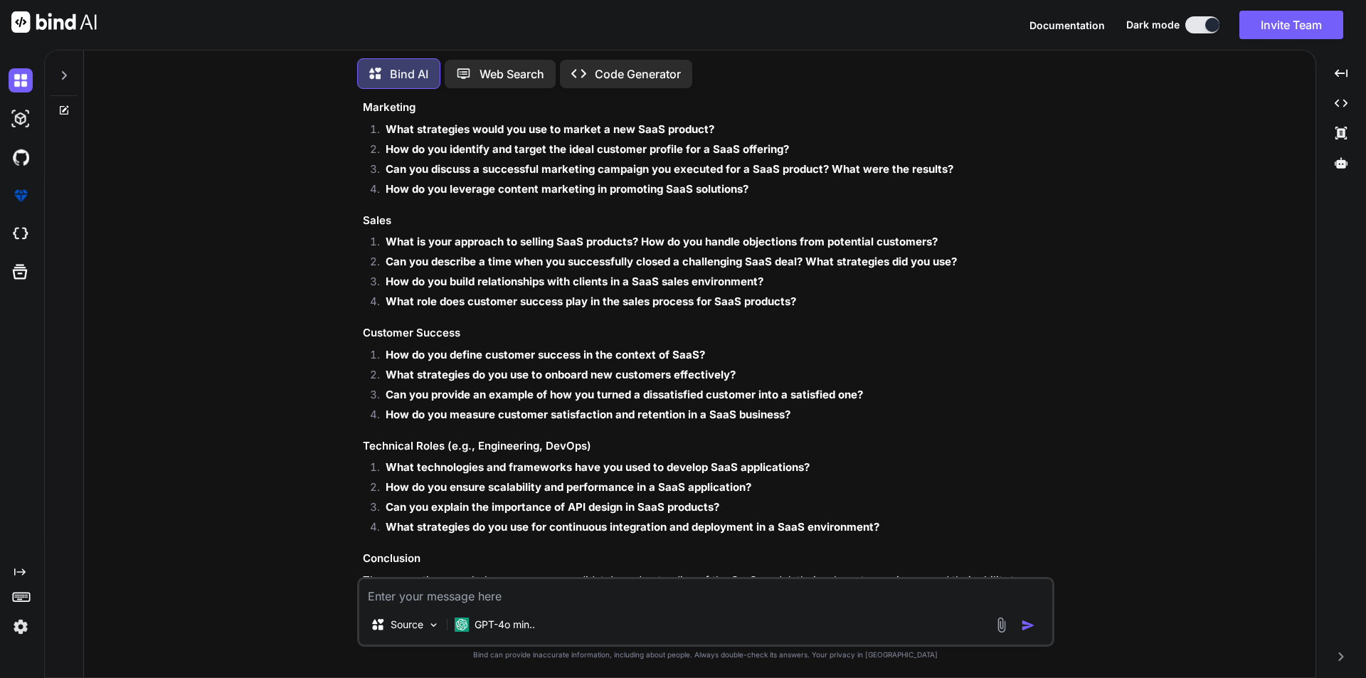
scroll to position [1922, 0]
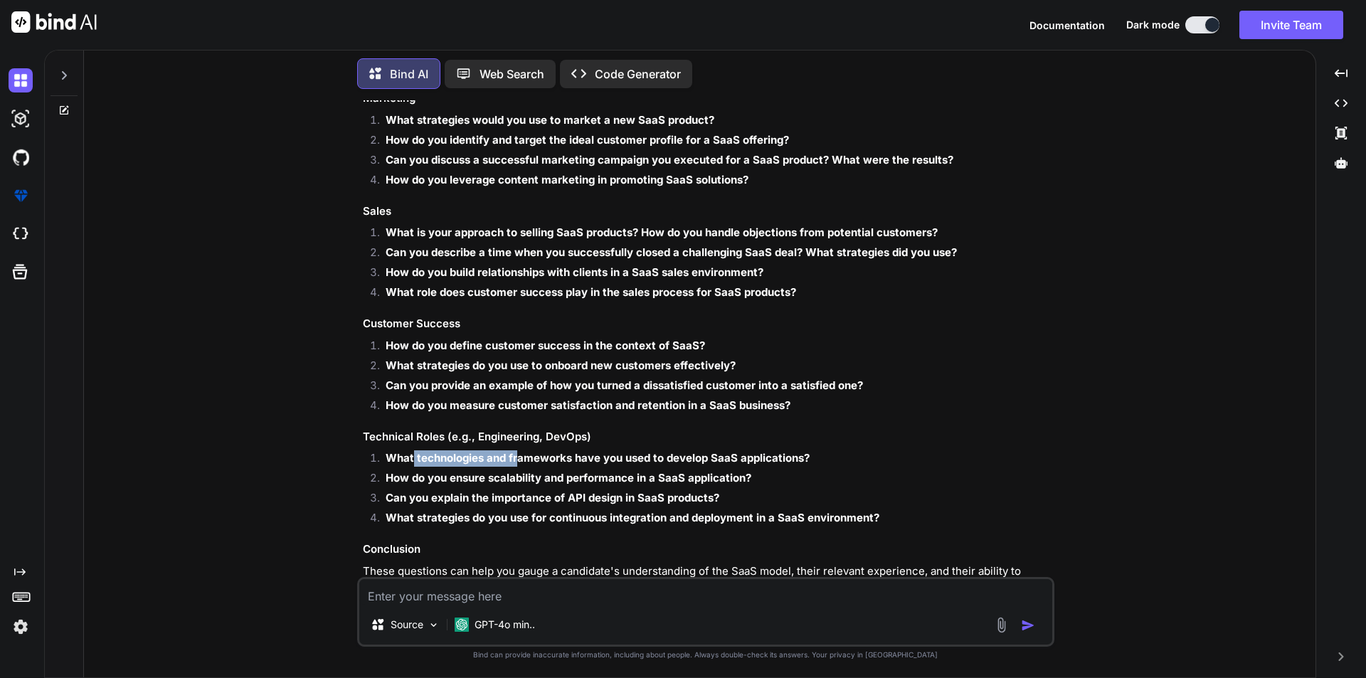
drag, startPoint x: 412, startPoint y: 399, endPoint x: 539, endPoint y: 406, distance: 127.6
click at [517, 451] on strong "What technologies and frameworks have you used to develop SaaS applications?" at bounding box center [598, 458] width 424 height 14
click at [626, 471] on strong "How do you ensure scalability and performance in a SaaS application?" at bounding box center [569, 478] width 366 height 14
drag, startPoint x: 453, startPoint y: 400, endPoint x: 535, endPoint y: 428, distance: 87.3
click at [487, 450] on ol "What technologies and frameworks have you used to develop SaaS applications? Ho…" at bounding box center [707, 490] width 689 height 80
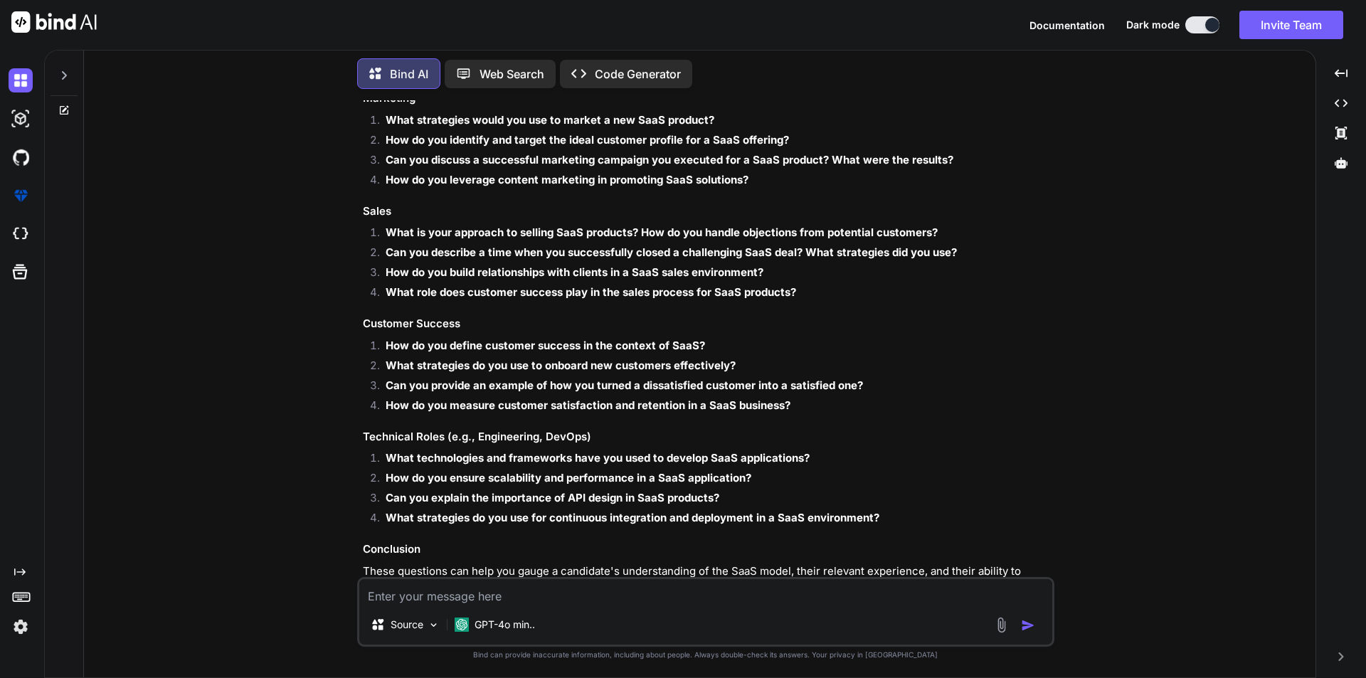
click at [631, 491] on strong "Can you explain the importance of API design in SaaS products?" at bounding box center [553, 498] width 334 height 14
drag, startPoint x: 441, startPoint y: 423, endPoint x: 525, endPoint y: 425, distance: 84.0
click at [473, 470] on li "How do you ensure scalability and performance in a SaaS application?" at bounding box center [713, 480] width 678 height 20
click at [593, 470] on li "How do you ensure scalability and performance in a SaaS application?" at bounding box center [713, 480] width 678 height 20
drag, startPoint x: 460, startPoint y: 437, endPoint x: 581, endPoint y: 436, distance: 120.3
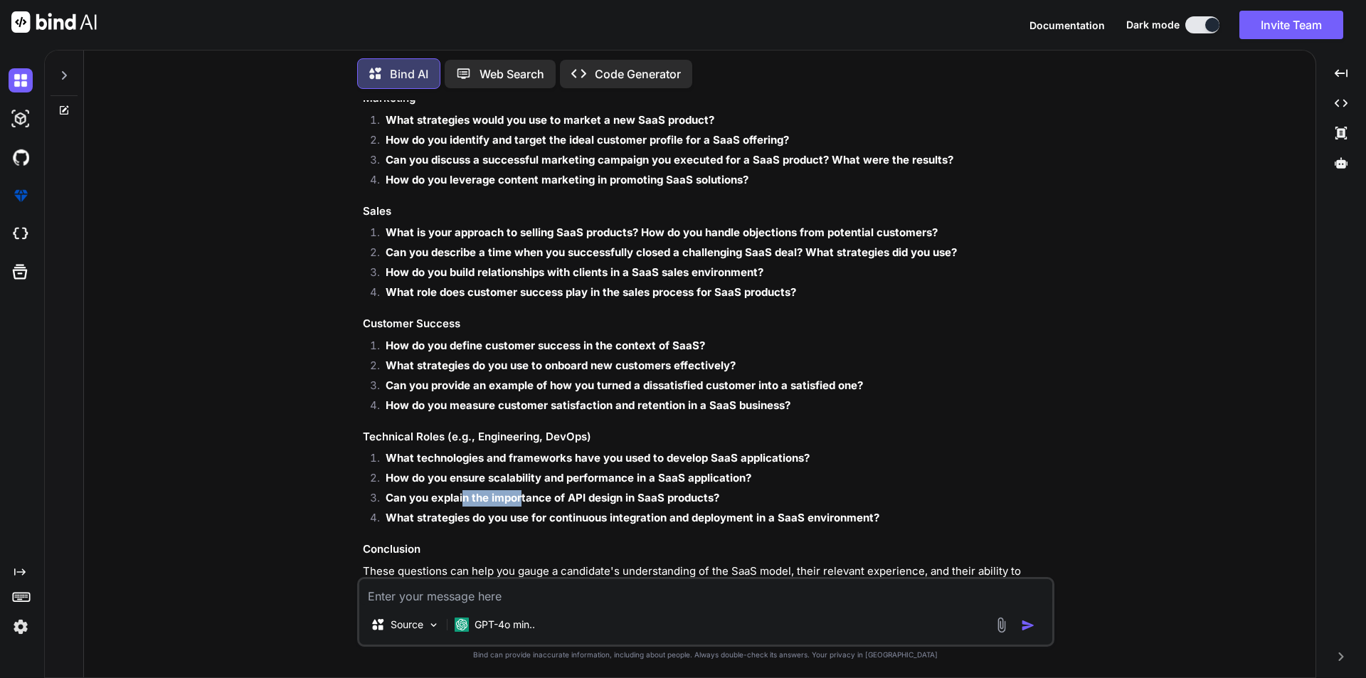
click at [571, 491] on strong "Can you explain the importance of API design in SaaS products?" at bounding box center [553, 498] width 334 height 14
click at [702, 491] on strong "Can you explain the importance of API design in SaaS products?" at bounding box center [553, 498] width 334 height 14
drag, startPoint x: 533, startPoint y: 452, endPoint x: 742, endPoint y: 453, distance: 209.2
click at [660, 511] on strong "What strategies do you use for continuous integration and deployment in a SaaS …" at bounding box center [633, 518] width 494 height 14
click at [863, 511] on strong "What strategies do you use for continuous integration and deployment in a SaaS …" at bounding box center [633, 518] width 494 height 14
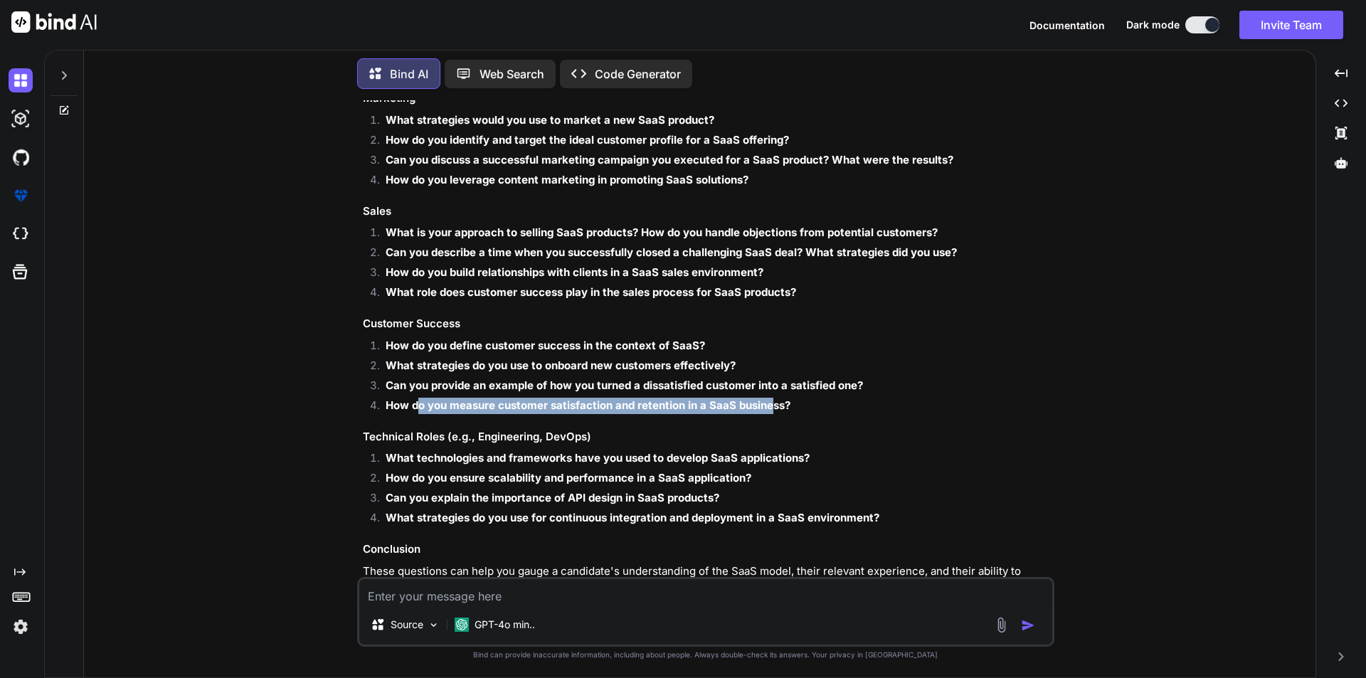
drag, startPoint x: 441, startPoint y: 343, endPoint x: 769, endPoint y: 342, distance: 327.4
click at [769, 399] on strong "How do you measure customer satisfaction and retention in a SaaS business?" at bounding box center [588, 406] width 405 height 14
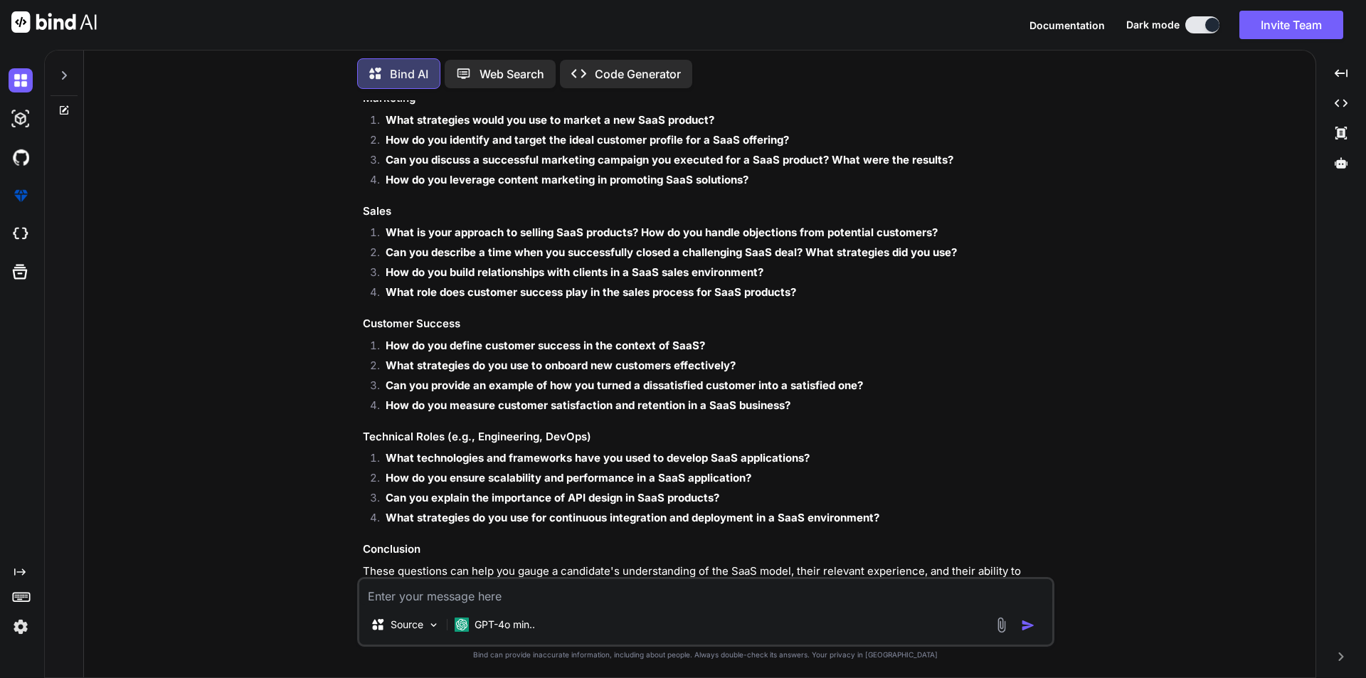
click at [888, 398] on li "How do you measure customer satisfaction and retention in a SaaS business?" at bounding box center [713, 408] width 678 height 20
click at [774, 338] on ol "How do you define customer success in the context of SaaS? What strategies do y…" at bounding box center [707, 378] width 689 height 80
click at [871, 378] on li "Can you provide an example of how you turned a dissatisfied customer into a sat…" at bounding box center [713, 388] width 678 height 20
drag, startPoint x: 415, startPoint y: 303, endPoint x: 578, endPoint y: 306, distance: 163.0
click at [578, 359] on strong "What strategies do you use to onboard new customers effectively?" at bounding box center [561, 366] width 350 height 14
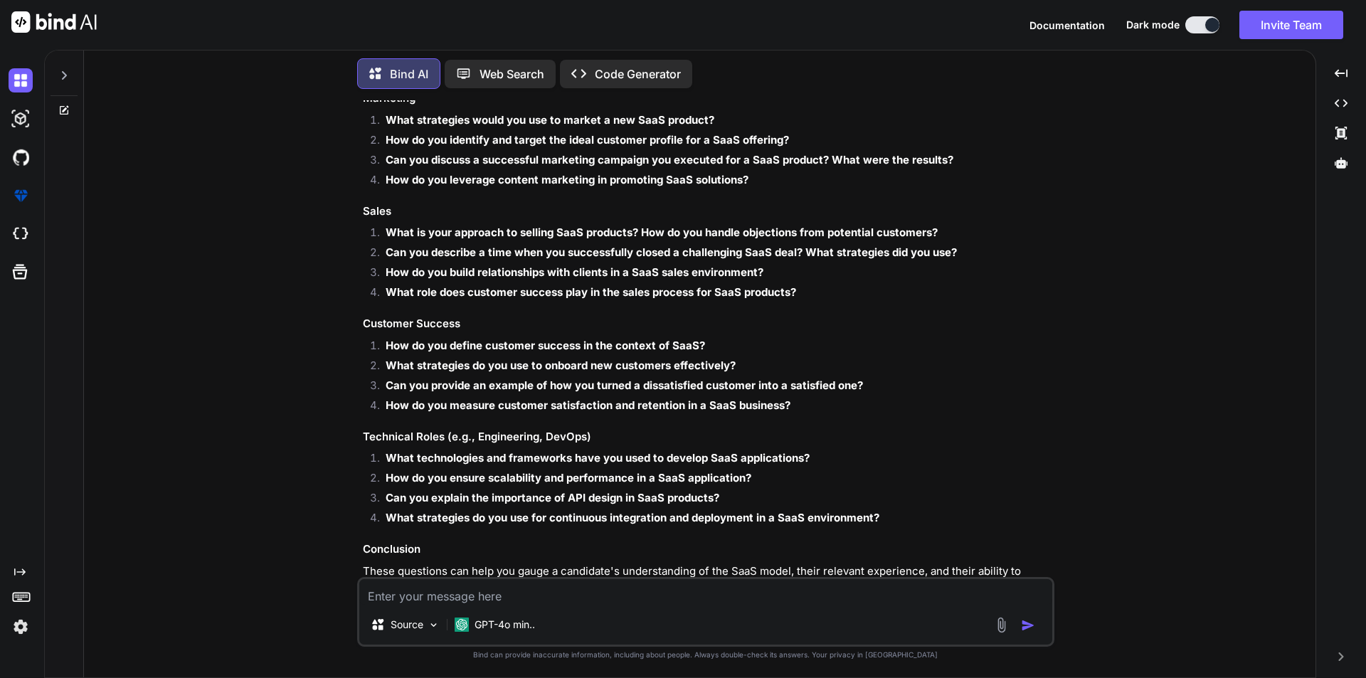
click at [643, 359] on strong "What strategies do you use to onboard new customers effectively?" at bounding box center [561, 366] width 350 height 14
drag, startPoint x: 399, startPoint y: 323, endPoint x: 556, endPoint y: 325, distance: 157.3
click at [555, 379] on strong "Can you provide an example of how you turned a dissatisfied customer into a sat…" at bounding box center [625, 386] width 478 height 14
click at [705, 379] on strong "Can you provide an example of how you turned a dissatisfied customer into a sat…" at bounding box center [625, 386] width 478 height 14
click at [475, 598] on textarea at bounding box center [705, 592] width 693 height 26
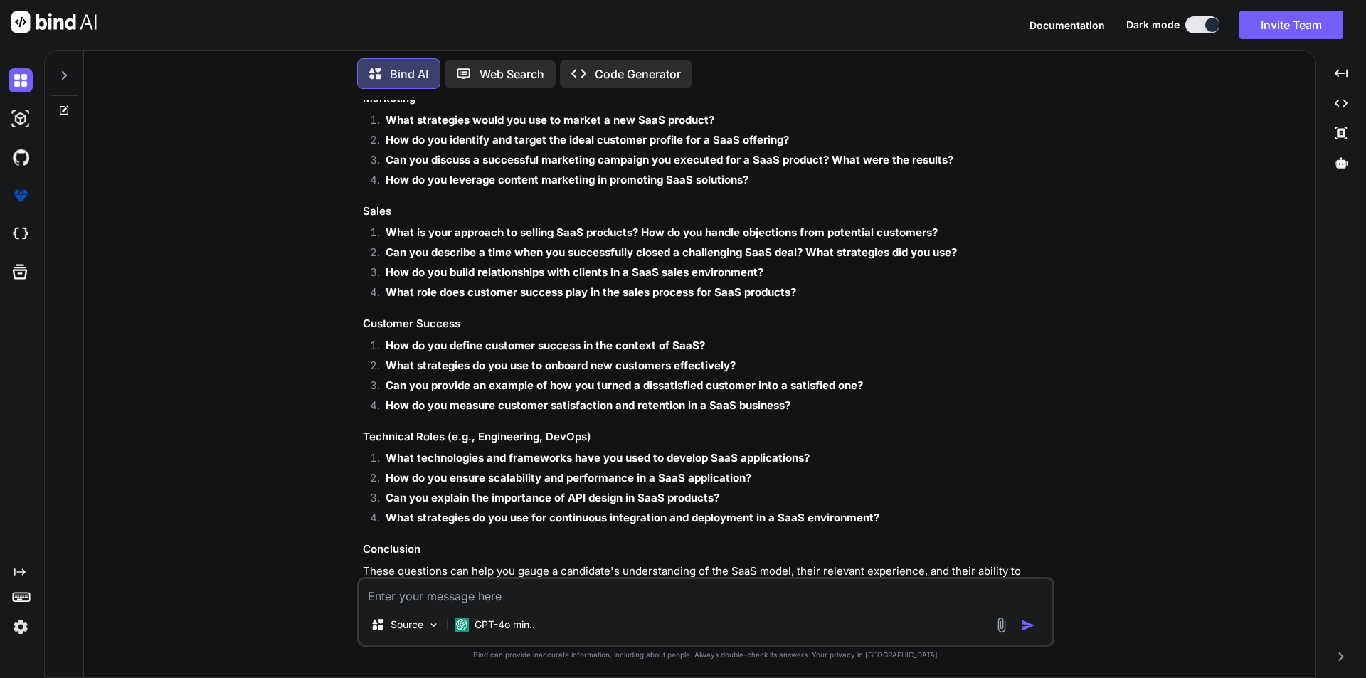
type textarea "s"
type textarea "x"
type textarea "sa"
type textarea "x"
type textarea "saa"
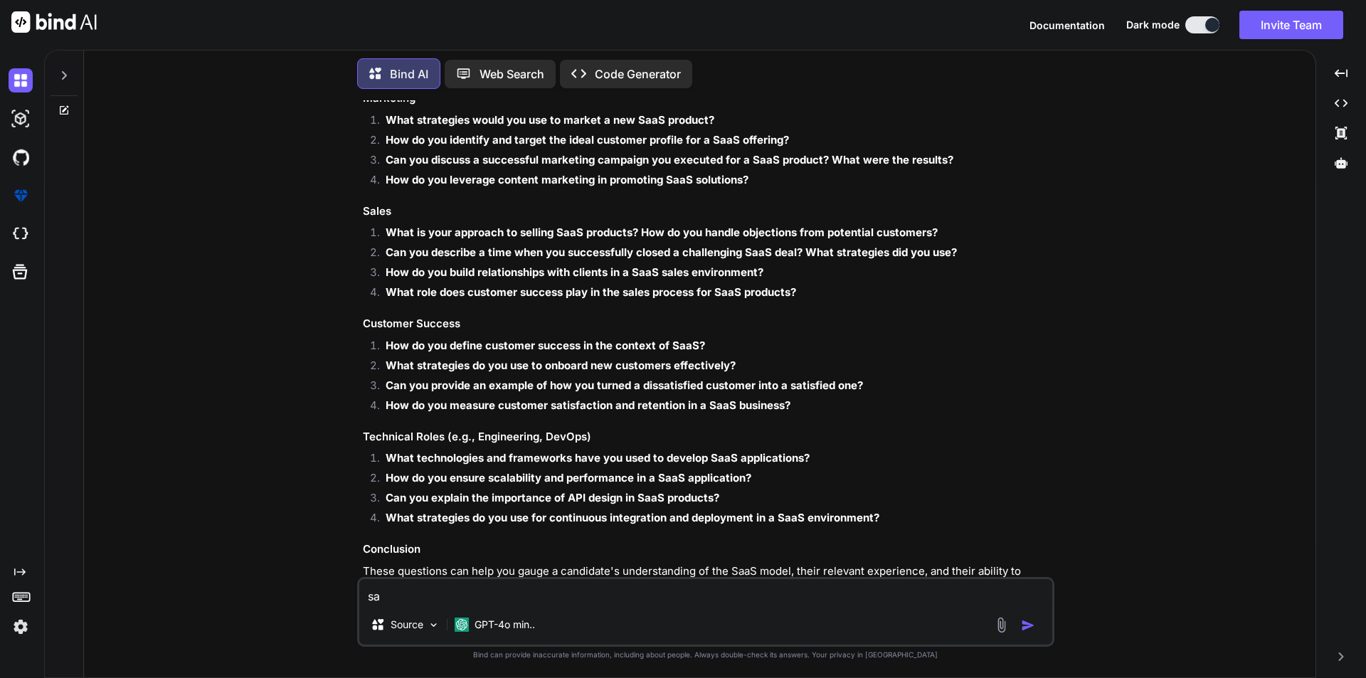
type textarea "x"
type textarea "saas"
type textarea "x"
type textarea "saas"
type textarea "x"
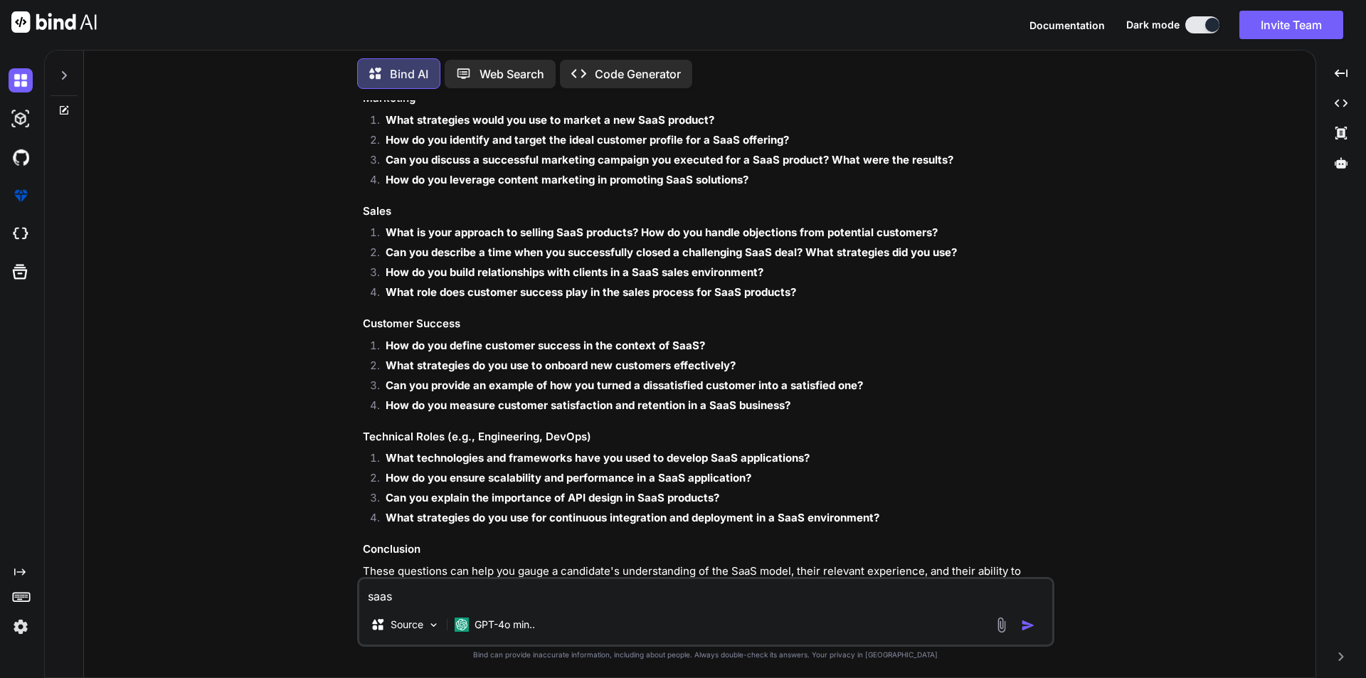
type textarea "saas a"
type textarea "x"
type textarea "saas ap"
type textarea "x"
type textarea "saas app"
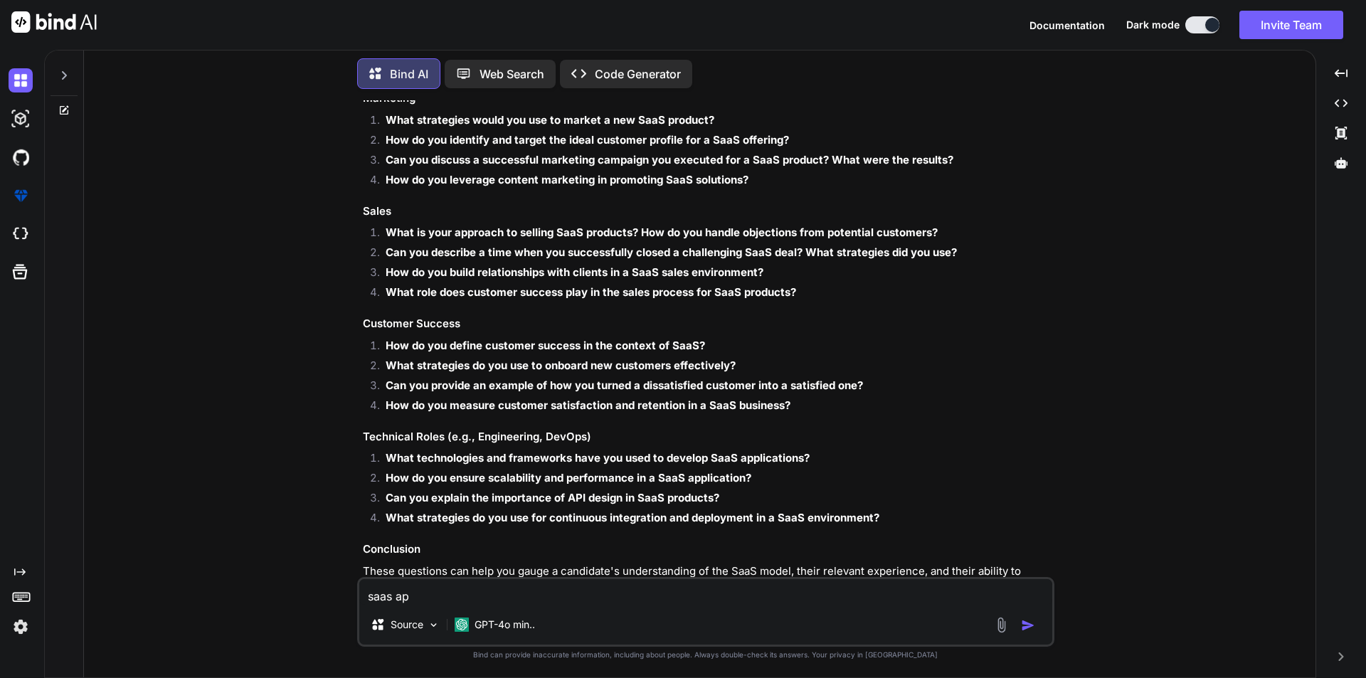
type textarea "x"
type textarea "saas appl"
type textarea "x"
type textarea "saas appli"
type textarea "x"
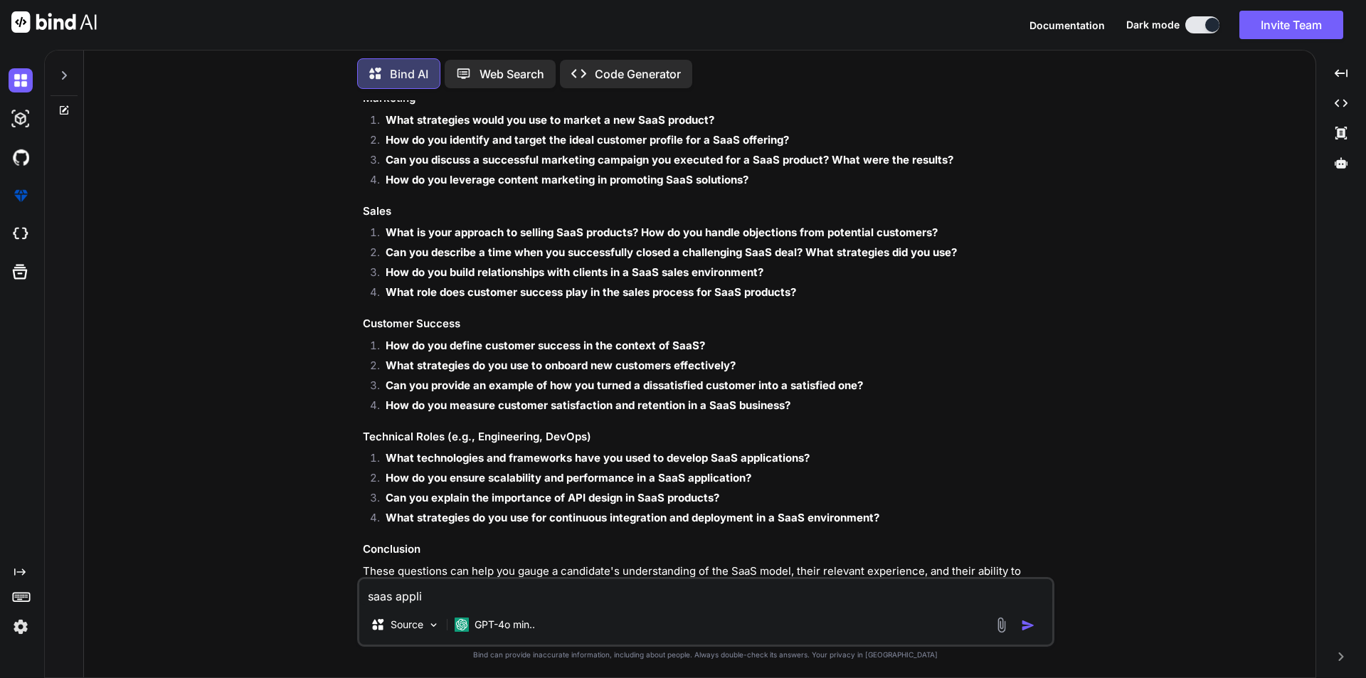
type textarea "saas applic"
type textarea "x"
type textarea "saas applica"
type textarea "x"
type textarea "saas applicat"
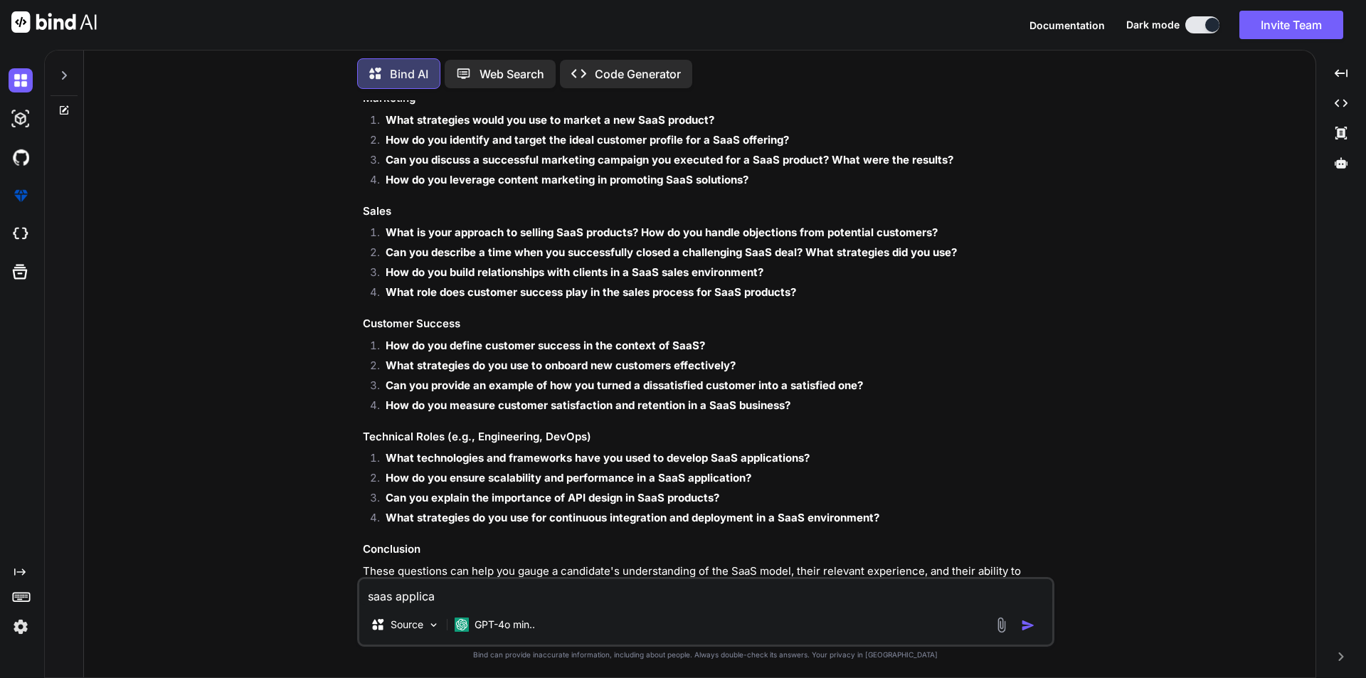
type textarea "x"
type textarea "saas applicati"
type textarea "x"
type textarea "saas applicatio"
type textarea "x"
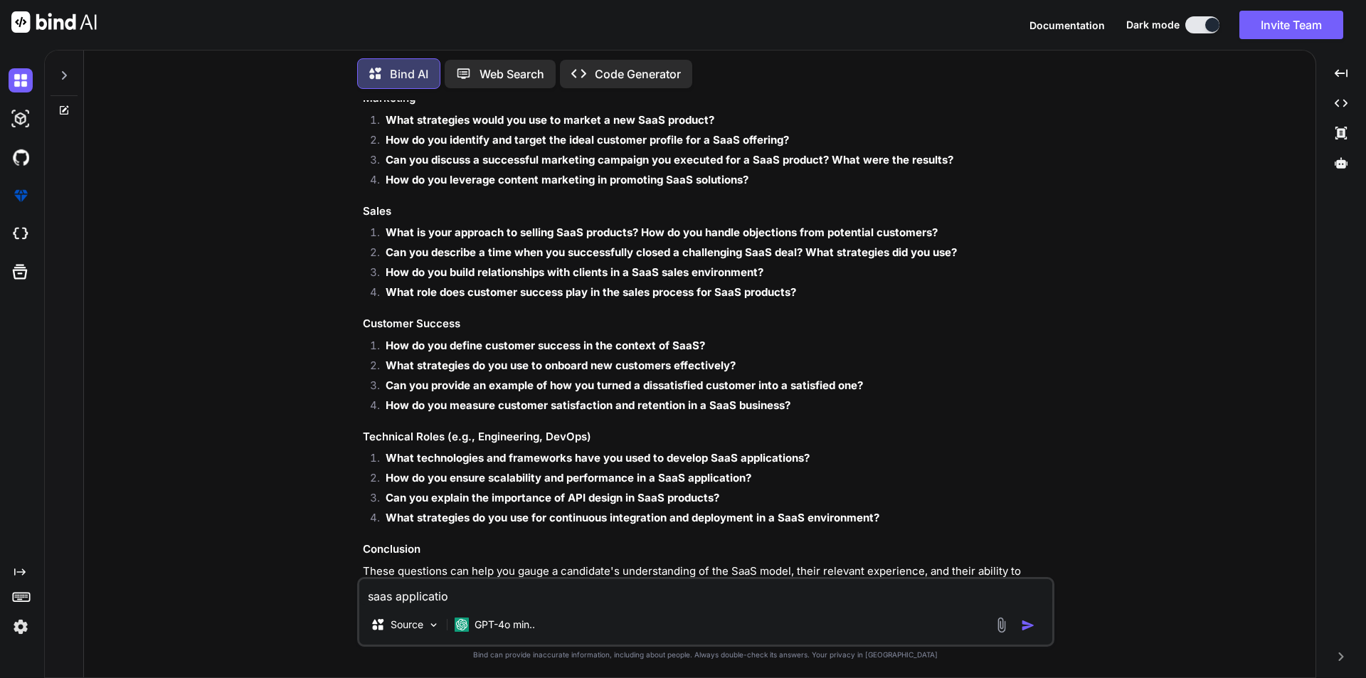
type textarea "saas application"
type textarea "x"
type textarea "saas application"
type textarea "x"
type textarea "saas application e"
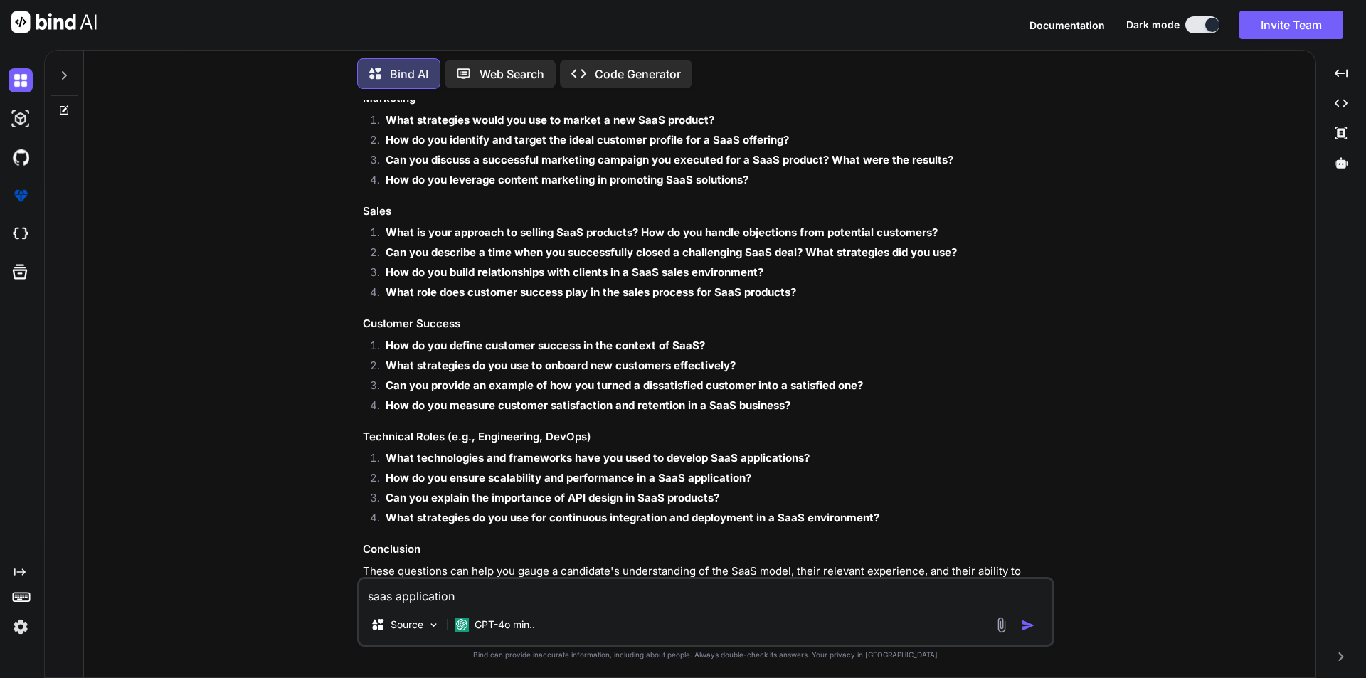
type textarea "x"
type textarea "saas application ex"
type textarea "x"
type textarea "saas application exa"
type textarea "x"
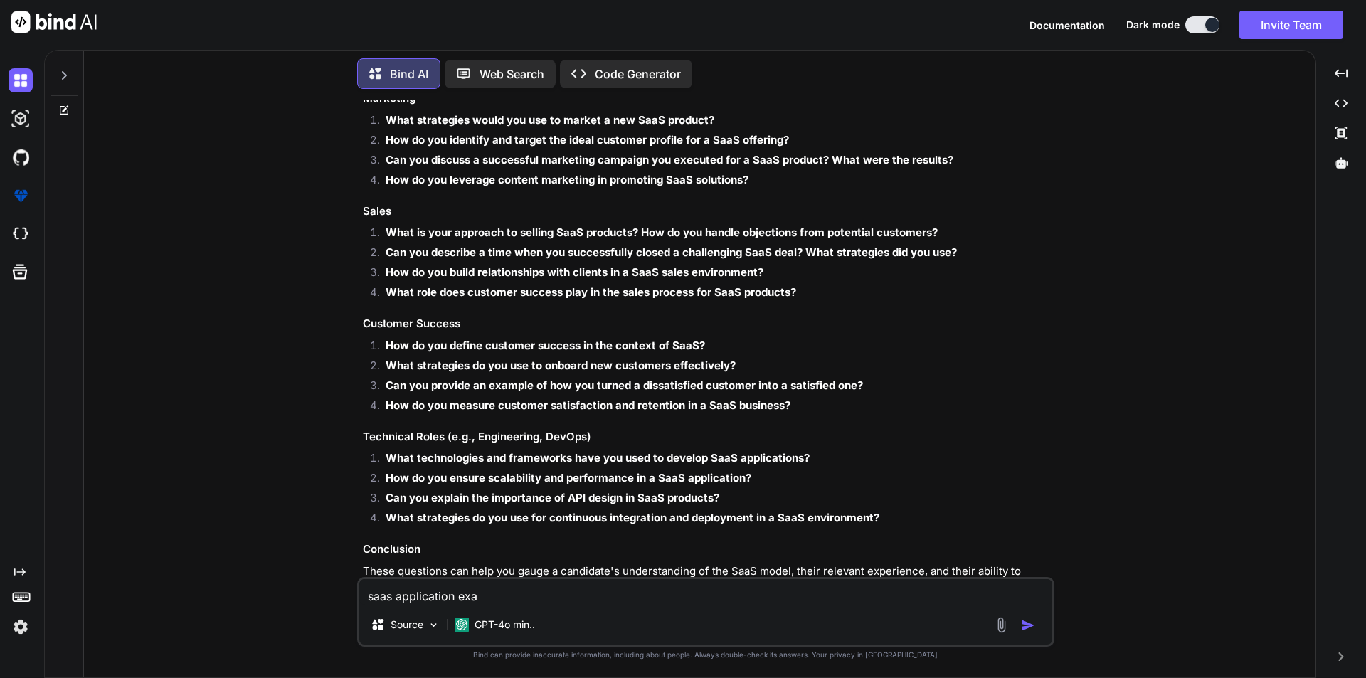
type textarea "saas application exam"
type textarea "x"
type textarea "saas application examp"
type textarea "x"
type textarea "saas application exampl"
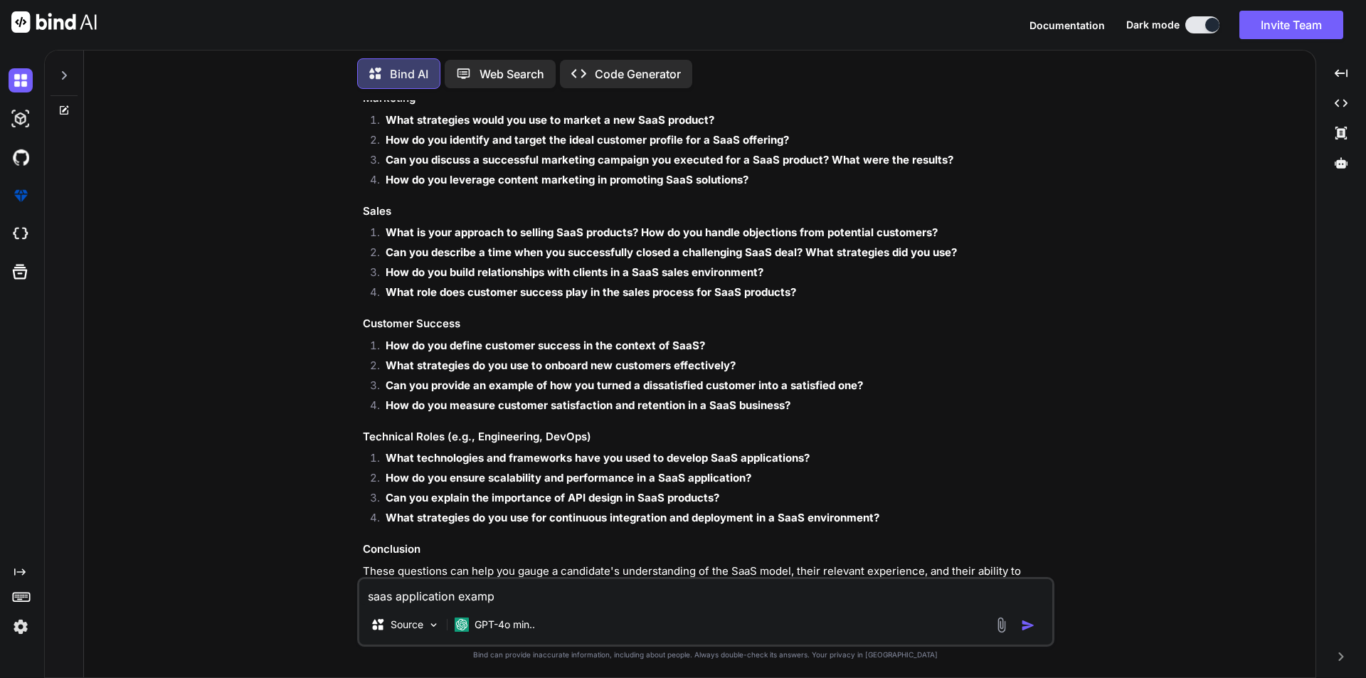
type textarea "x"
type textarea "saas application example"
type textarea "x"
type textarea "saas application examples"
type textarea "x"
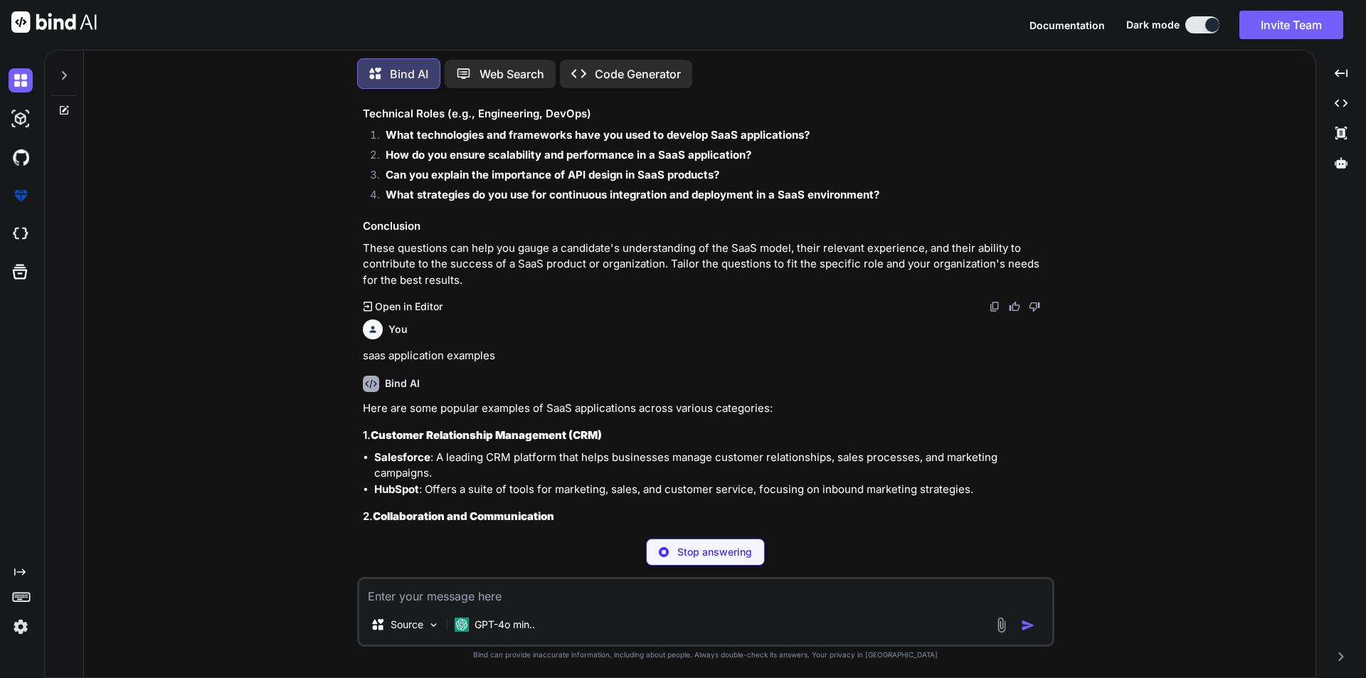
scroll to position [2246, 0]
drag, startPoint x: 481, startPoint y: 392, endPoint x: 562, endPoint y: 391, distance: 80.4
click at [562, 449] on li "Salesforce : A leading CRM platform that helps businesses manage customer relat…" at bounding box center [713, 465] width 678 height 32
click at [761, 400] on div "Here are some popular examples of SaaS applications across various categories: …" at bounding box center [707, 627] width 689 height 455
drag, startPoint x: 477, startPoint y: 422, endPoint x: 649, endPoint y: 421, distance: 172.2
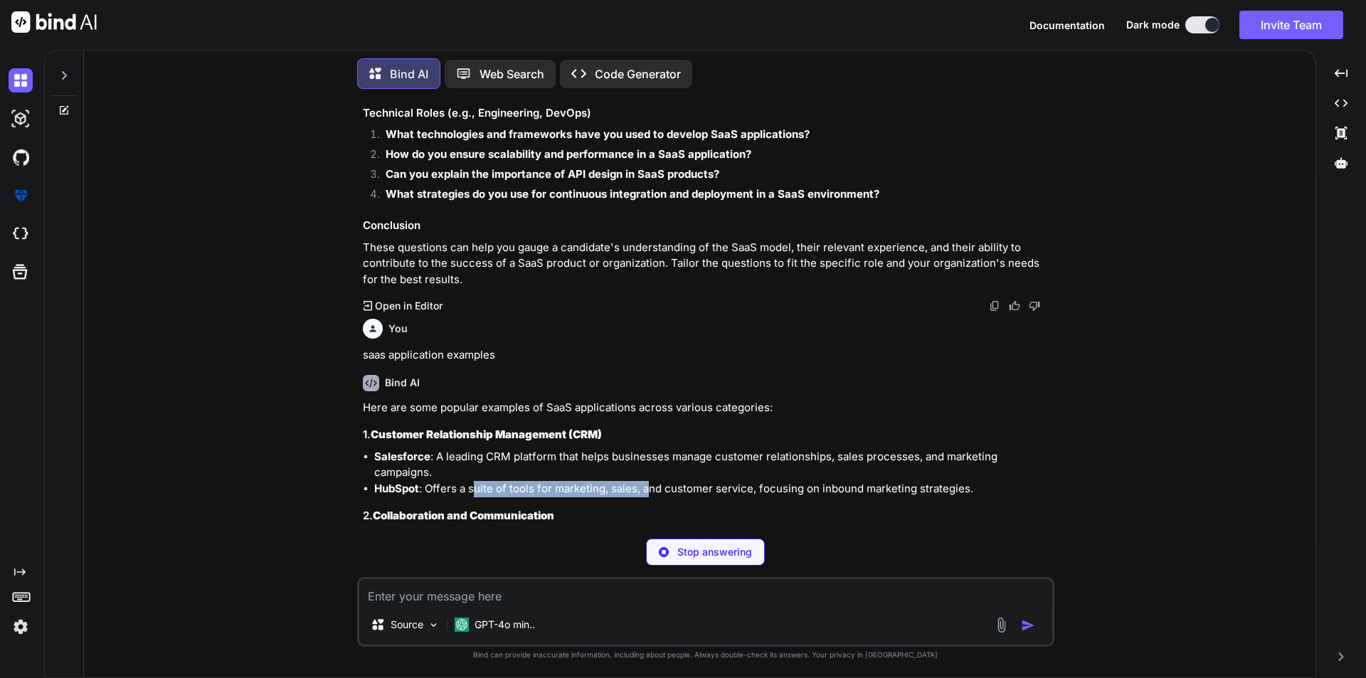
click at [649, 481] on li "HubSpot : Offers a suite of tools for marketing, sales, and customer service, f…" at bounding box center [713, 489] width 678 height 16
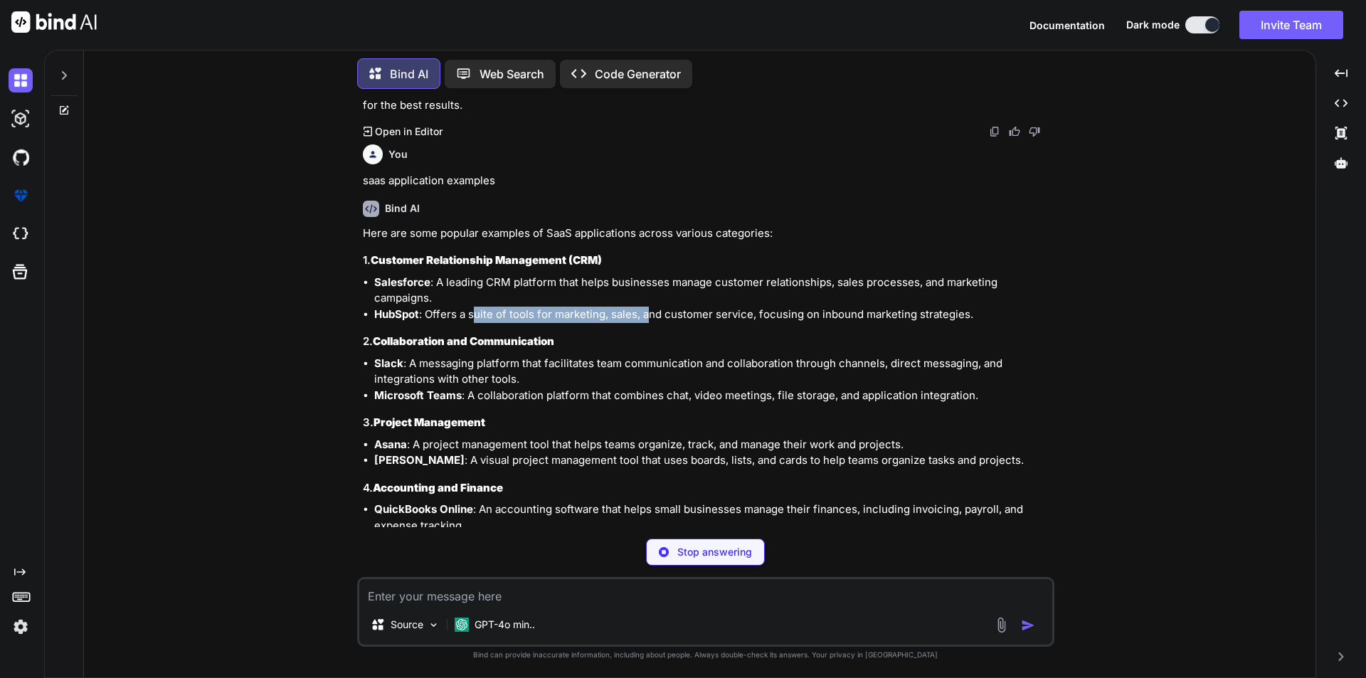
scroll to position [2460, 0]
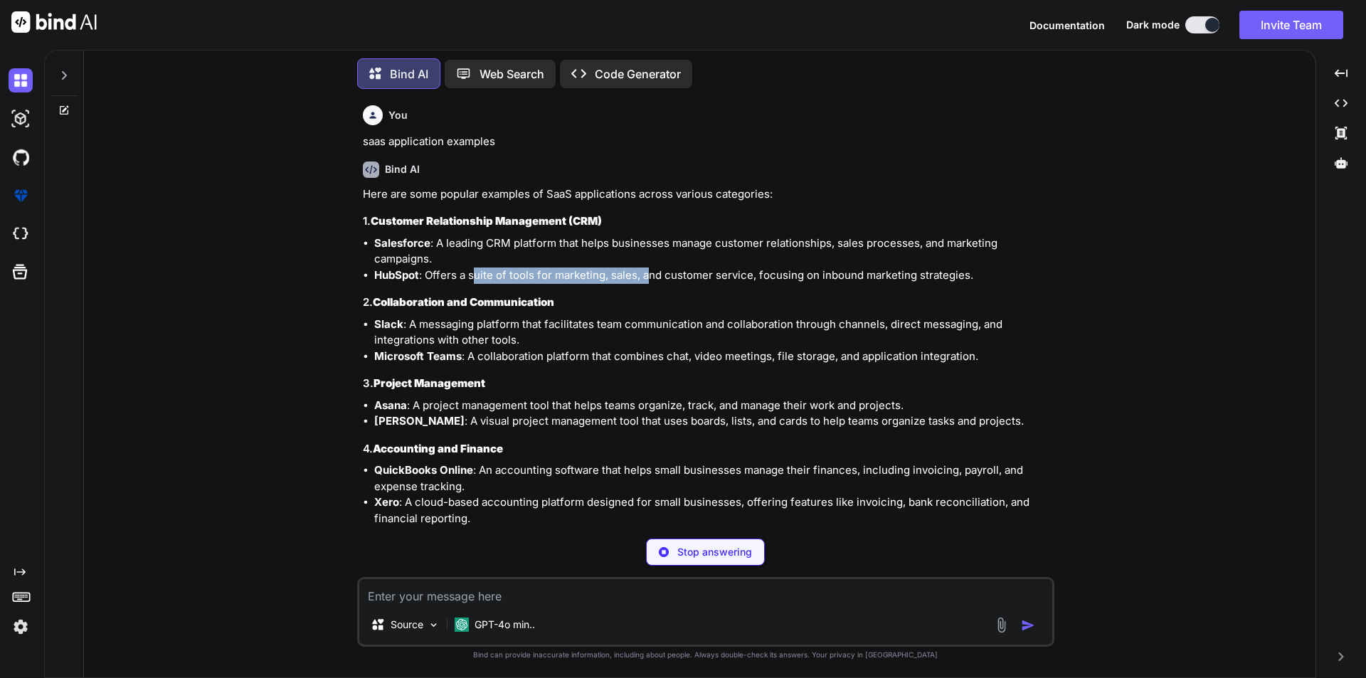
type textarea "x"
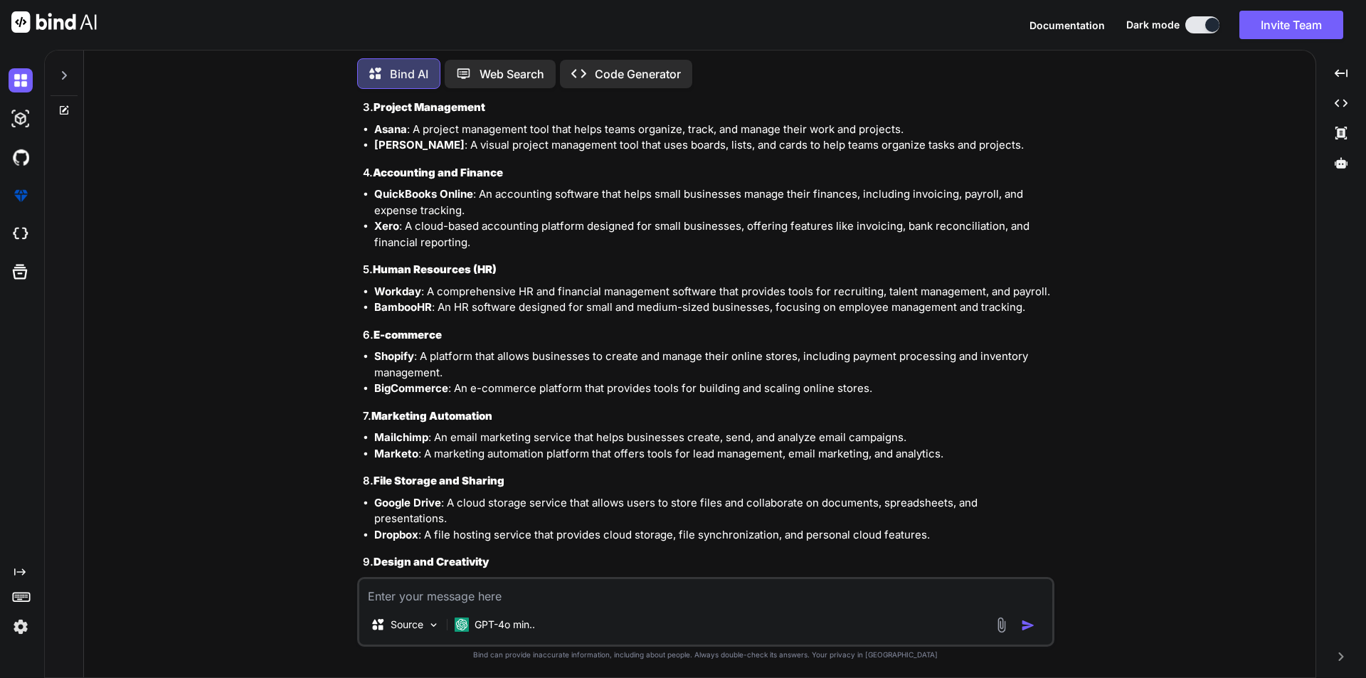
scroll to position [2835, 0]
